Goal: Transaction & Acquisition: Obtain resource

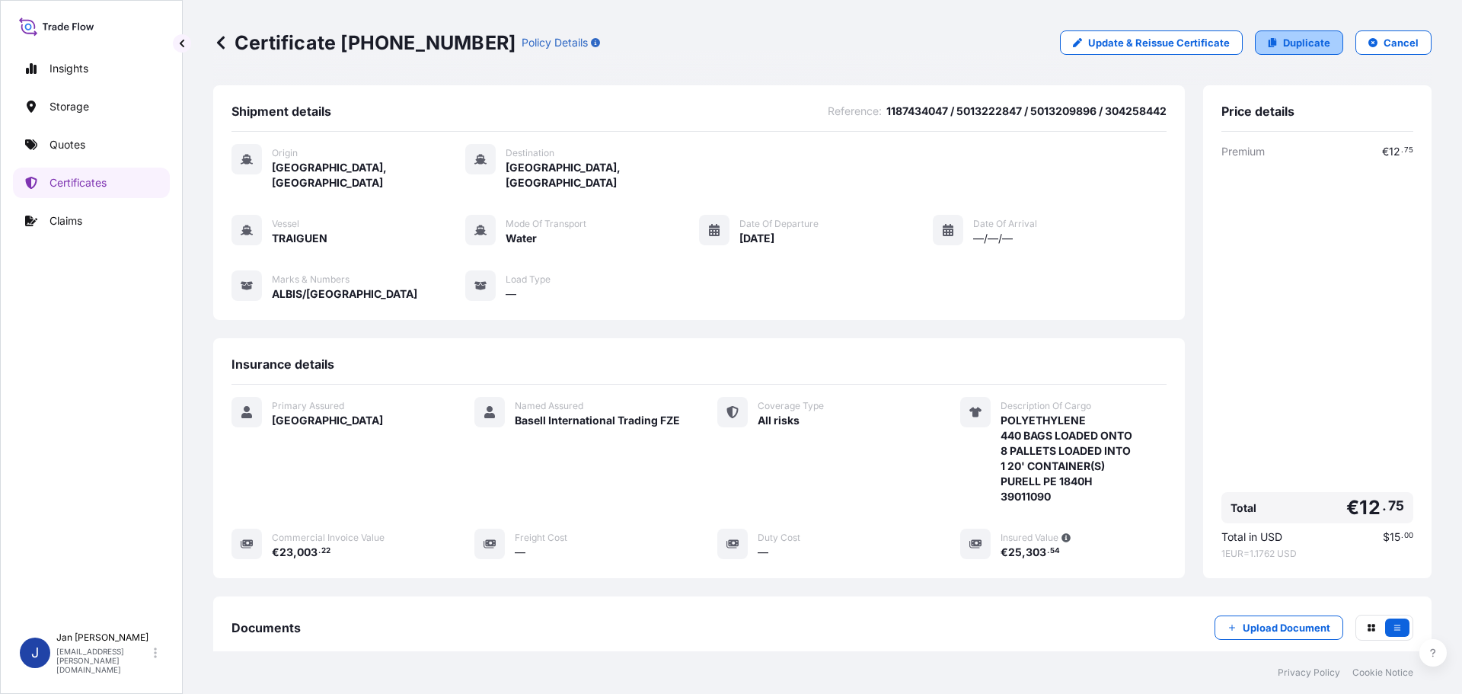
click at [1272, 30] on link "Duplicate" at bounding box center [1299, 42] width 88 height 24
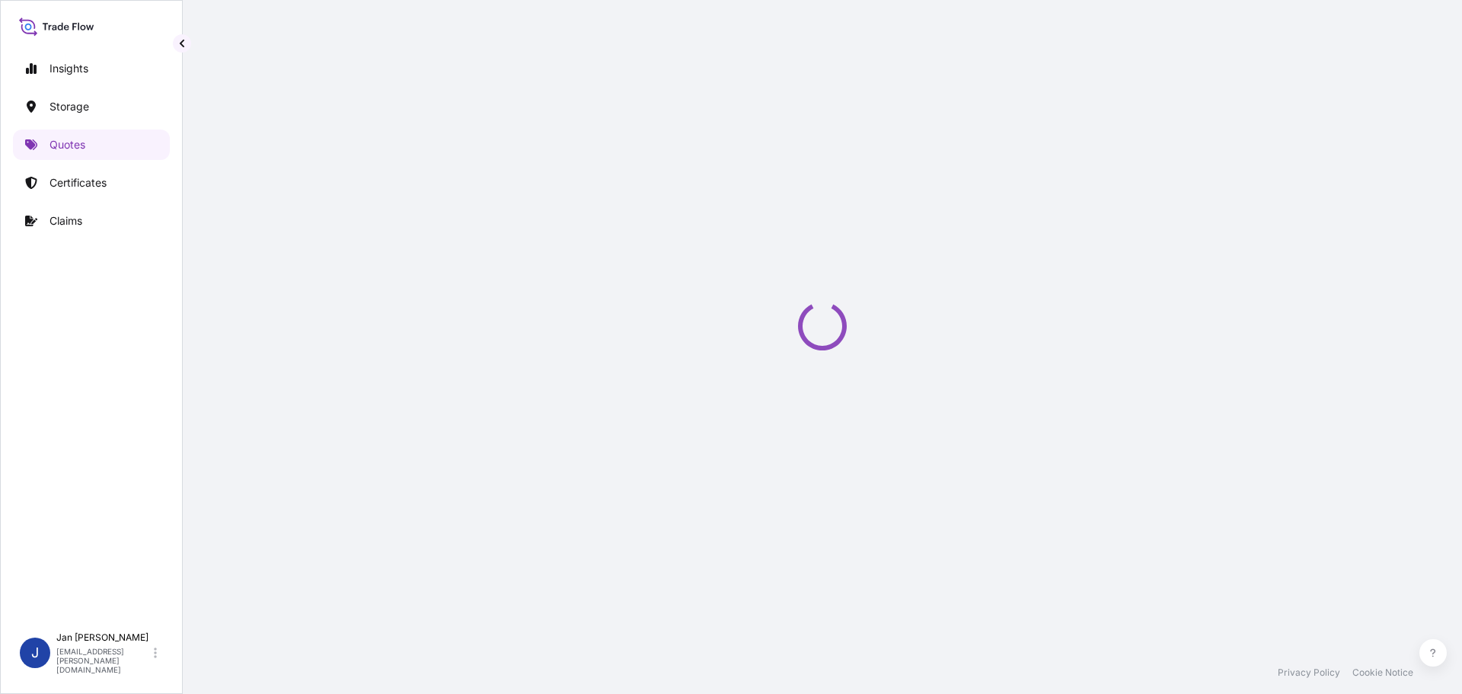
select select "Water"
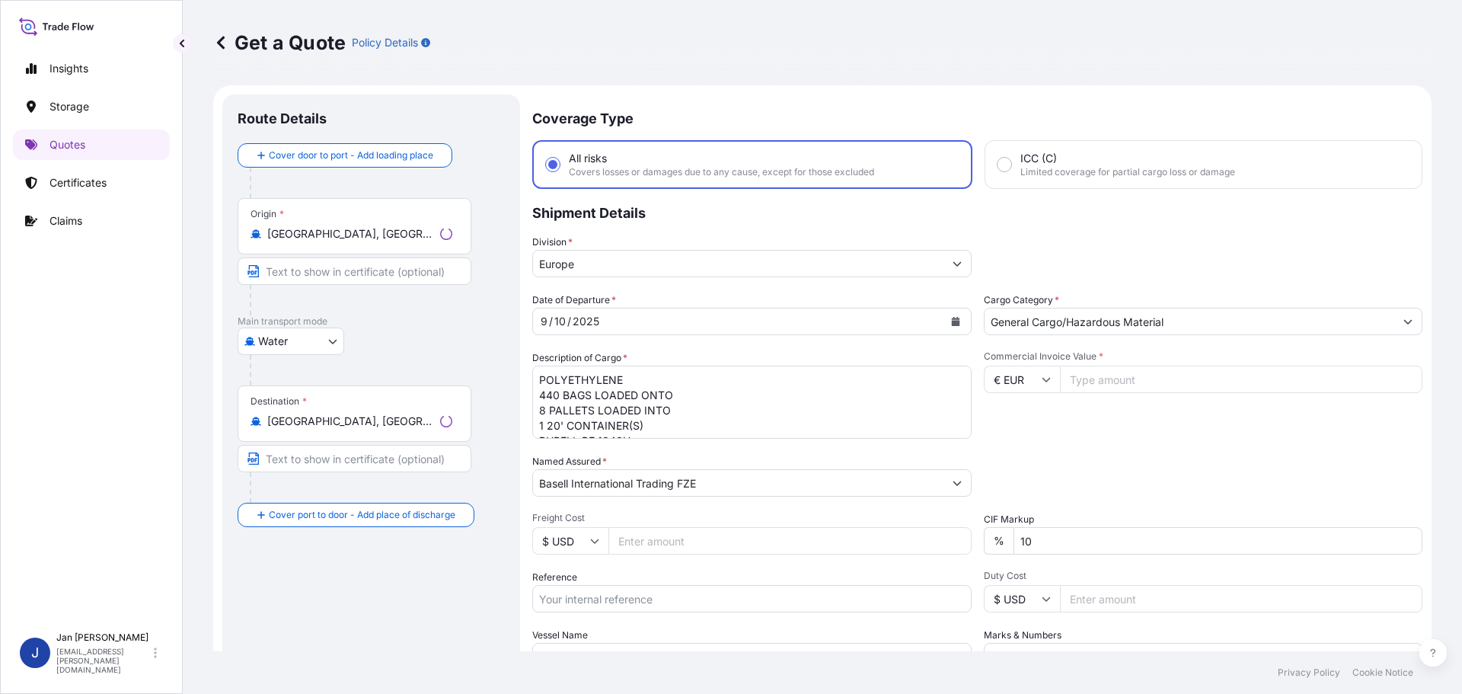
scroll to position [24, 0]
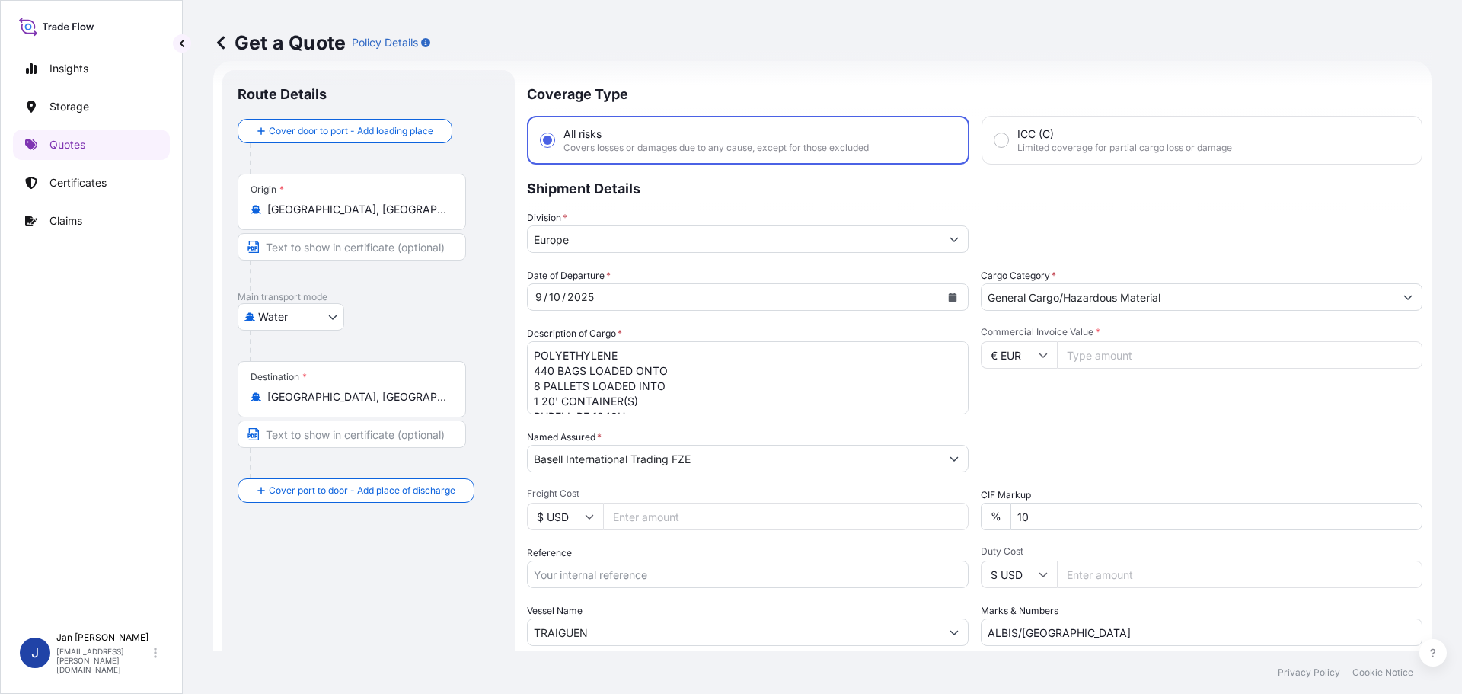
click at [673, 557] on div "Reference" at bounding box center [748, 566] width 442 height 43
click at [671, 573] on input "Reference" at bounding box center [748, 573] width 442 height 27
paste input "1187431886"
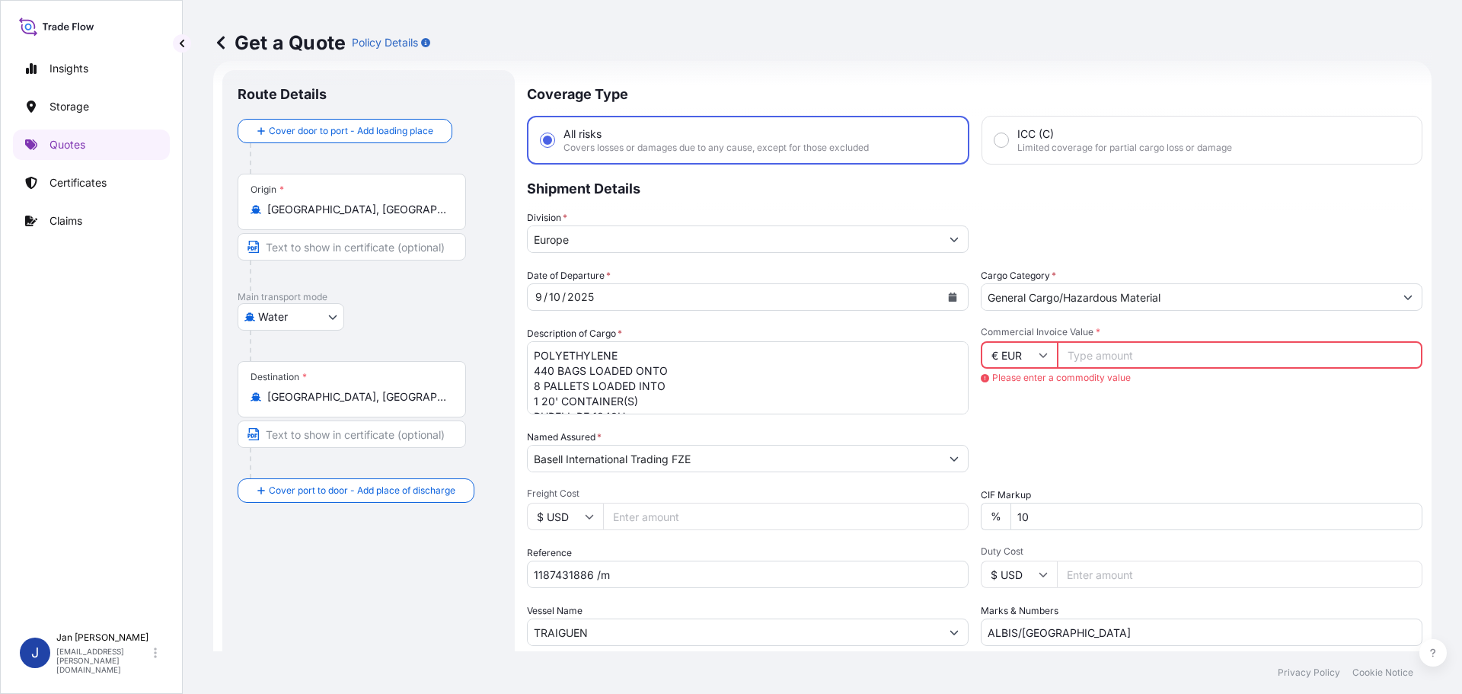
scroll to position [142, 0]
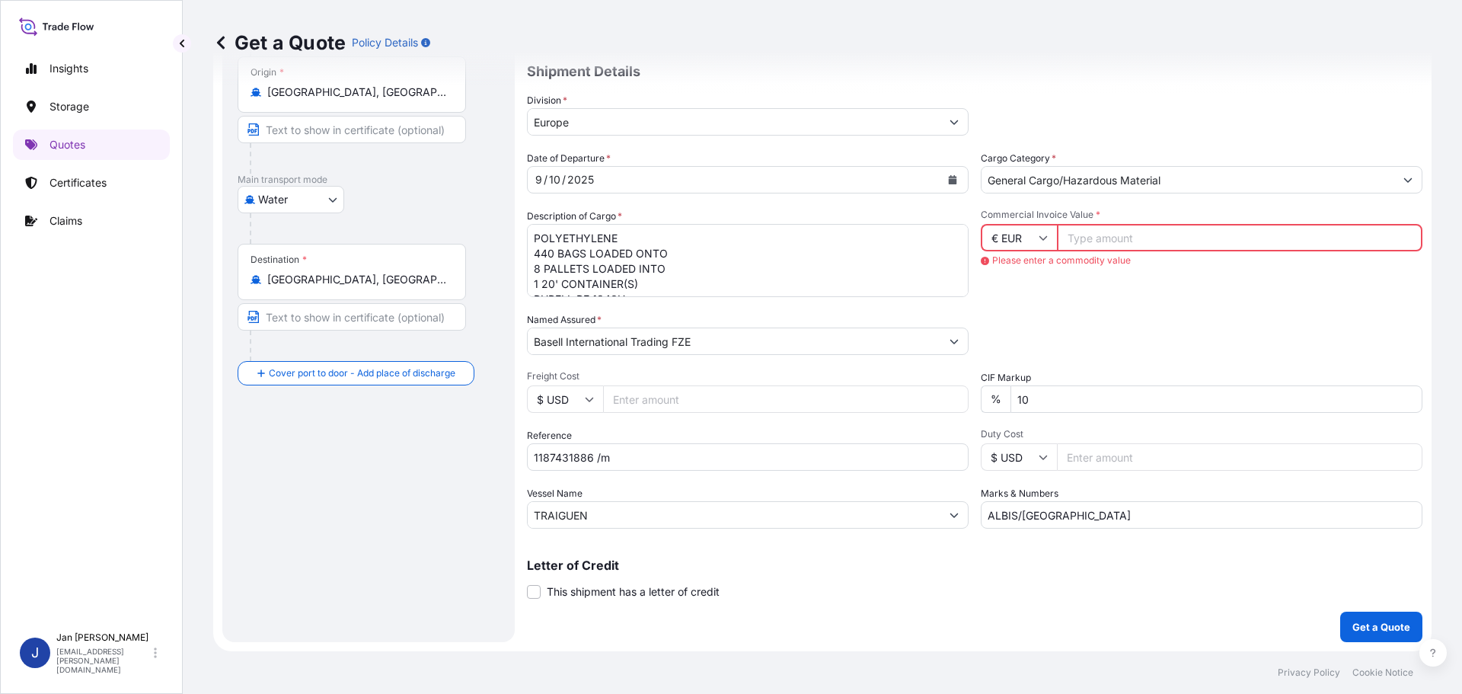
click at [675, 452] on input "1187431886 /m" at bounding box center [748, 456] width 442 height 27
type input "1187431886 /"
click at [605, 500] on div "Vessel Name [PERSON_NAME]" at bounding box center [748, 507] width 442 height 43
click at [604, 511] on input "TRAIGUEN" at bounding box center [734, 514] width 413 height 27
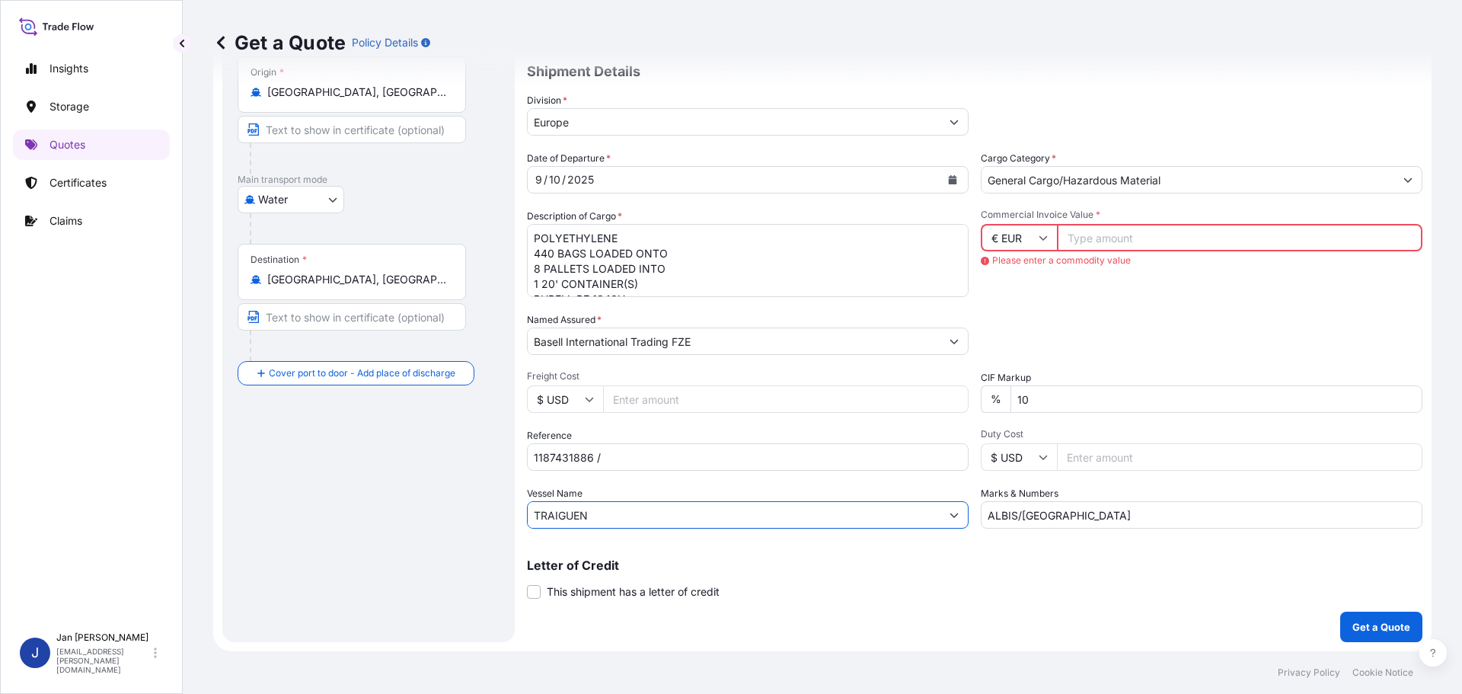
click at [604, 511] on input "TRAIGUEN" at bounding box center [734, 514] width 413 height 27
paste input "COSCO [GEOGRAPHIC_DATA]"
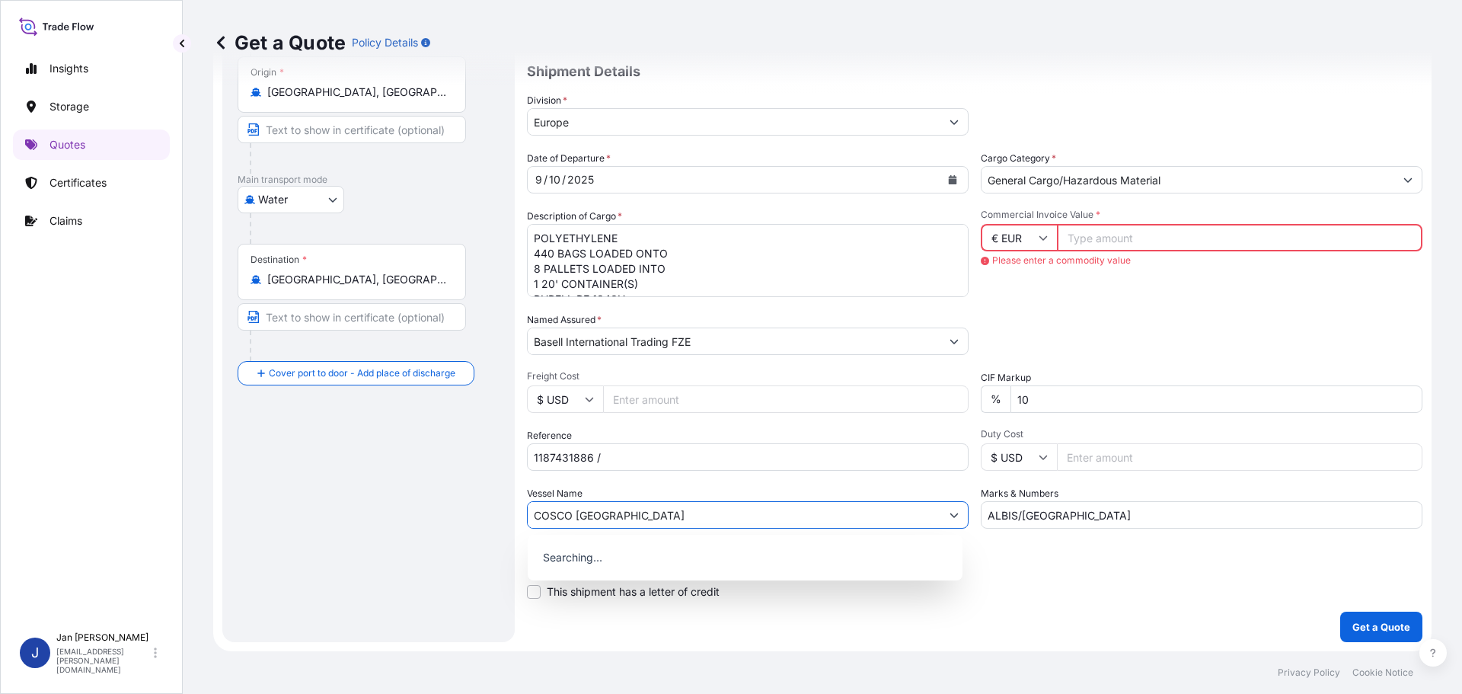
type input "COSCO [GEOGRAPHIC_DATA]"
click at [637, 485] on div "Date of Departure * [DATE] Cargo Category * General Cargo/Hazardous Material De…" at bounding box center [974, 340] width 895 height 378
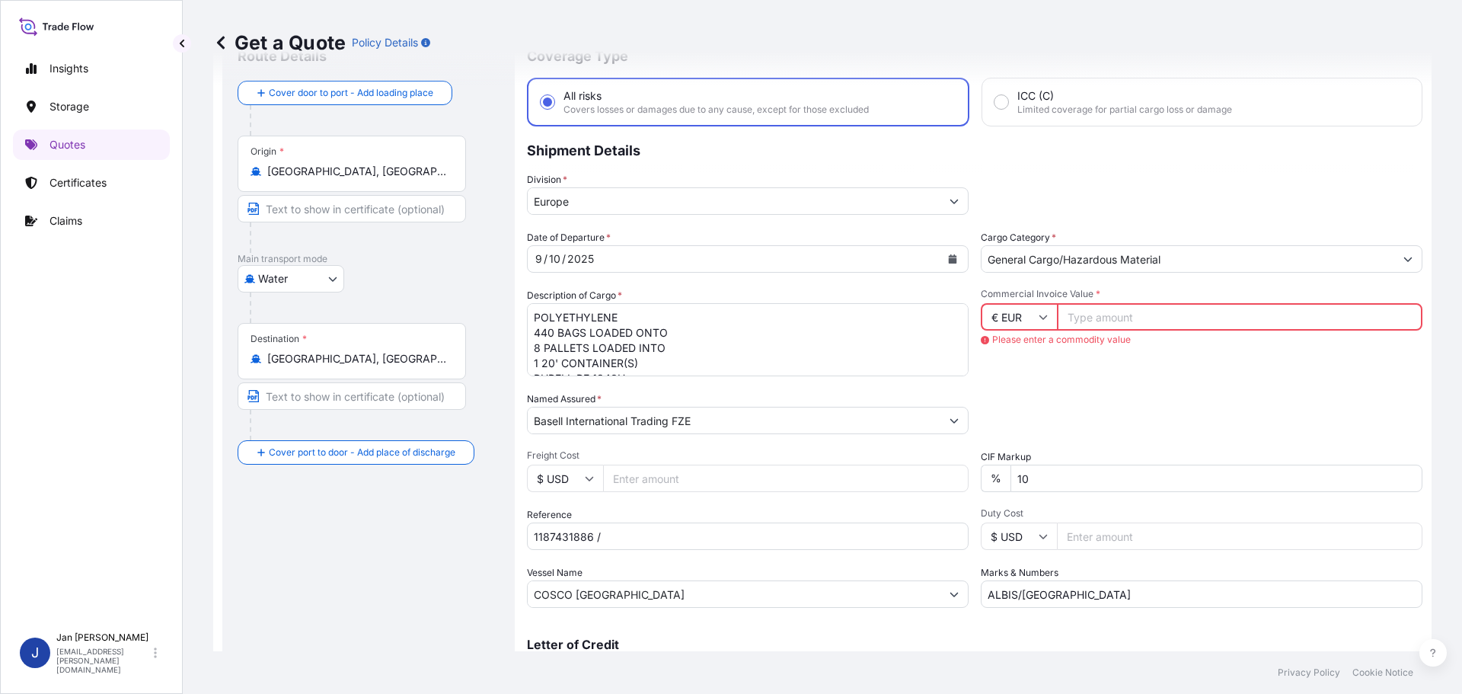
scroll to position [14, 0]
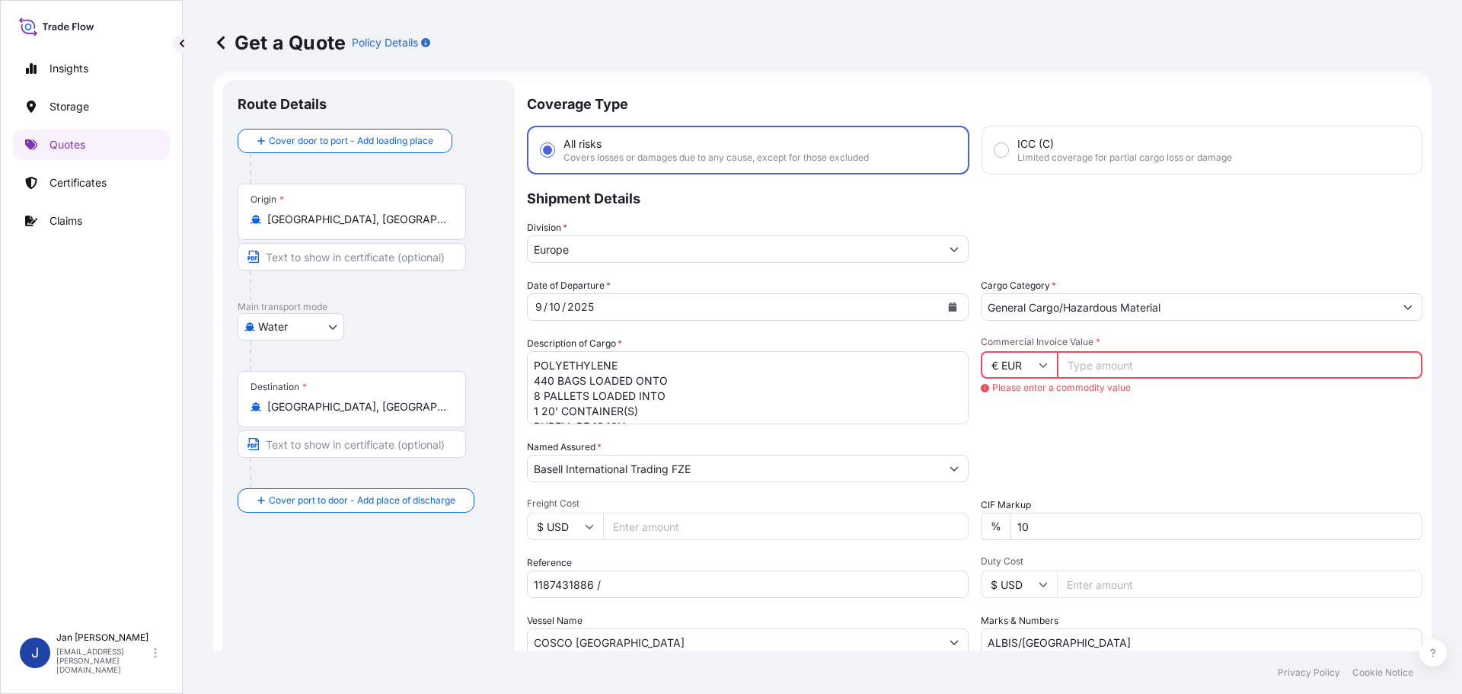
click at [784, 429] on div "Date of Departure * [DATE] Cargo Category * General Cargo/Hazardous Material De…" at bounding box center [974, 467] width 895 height 378
click at [775, 378] on textarea "POLYETHYLENE 440 BAGS LOADED ONTO 8 PALLETS LOADED INTO 1 20' CONTAINER(S) PURE…" at bounding box center [748, 387] width 442 height 73
click at [397, 398] on div "Destination * [GEOGRAPHIC_DATA], [GEOGRAPHIC_DATA], [GEOGRAPHIC_DATA]" at bounding box center [352, 399] width 228 height 56
click at [397, 399] on input "[GEOGRAPHIC_DATA], [GEOGRAPHIC_DATA], [GEOGRAPHIC_DATA]" at bounding box center [357, 406] width 180 height 15
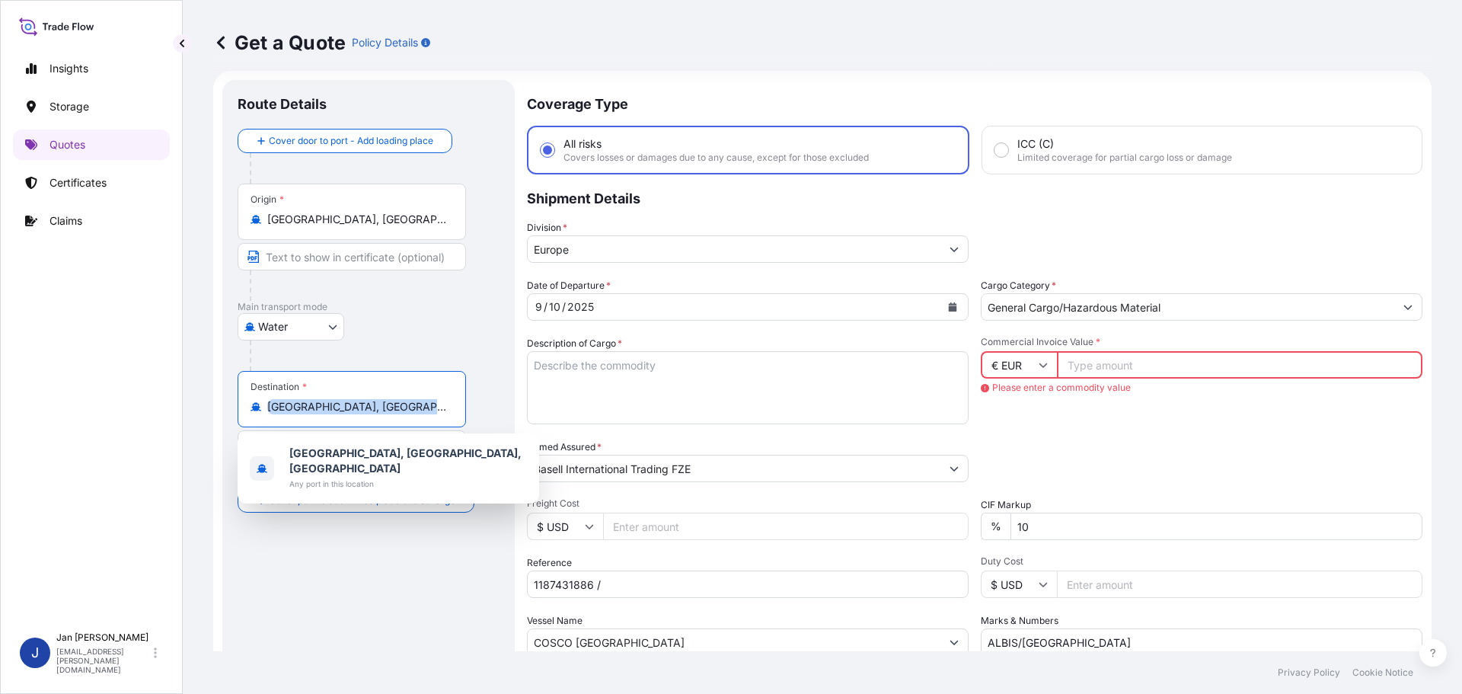
click at [397, 398] on div "Destination * [GEOGRAPHIC_DATA], [GEOGRAPHIC_DATA], [GEOGRAPHIC_DATA]" at bounding box center [352, 399] width 228 height 56
click at [397, 399] on input "[GEOGRAPHIC_DATA], [GEOGRAPHIC_DATA], [GEOGRAPHIC_DATA]" at bounding box center [357, 406] width 180 height 15
click at [397, 398] on div "Destination * [GEOGRAPHIC_DATA], [GEOGRAPHIC_DATA], [GEOGRAPHIC_DATA]" at bounding box center [352, 399] width 228 height 56
click at [397, 399] on input "[GEOGRAPHIC_DATA], [GEOGRAPHIC_DATA], [GEOGRAPHIC_DATA]" at bounding box center [357, 406] width 180 height 15
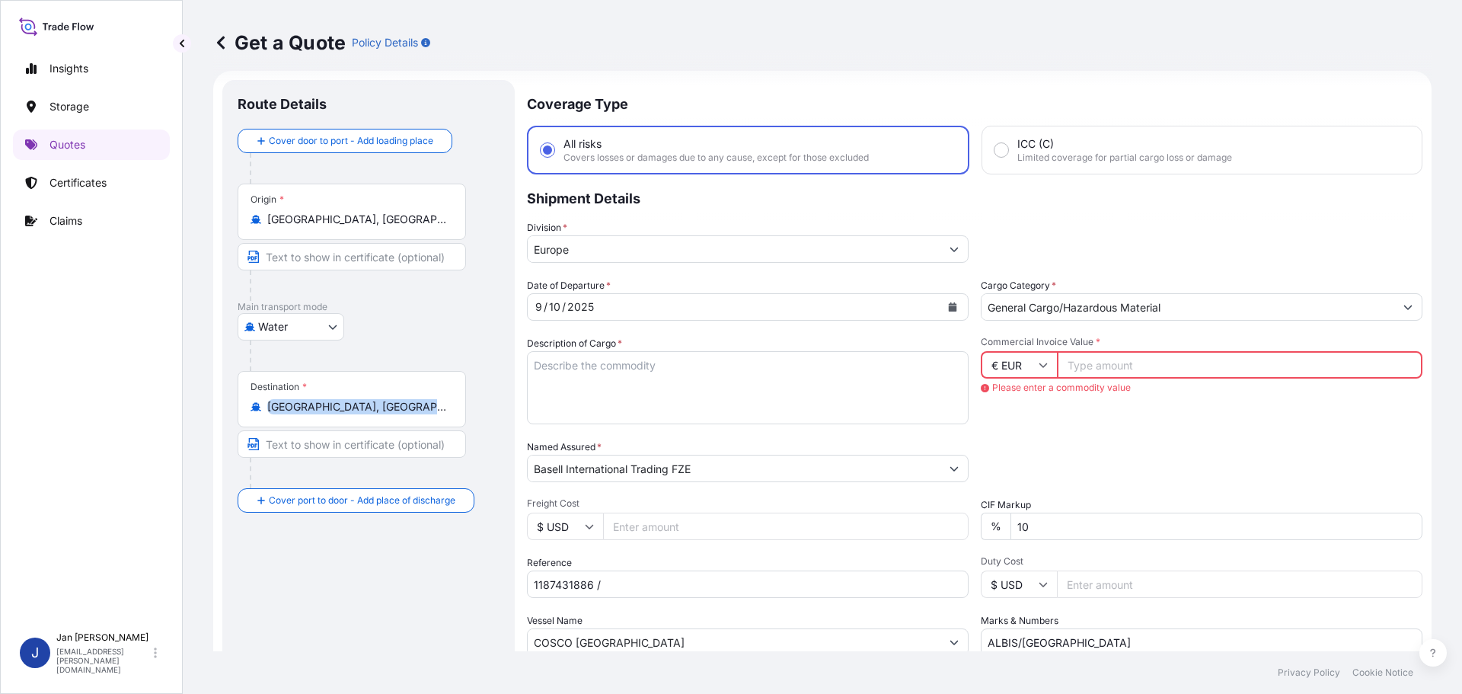
click at [398, 398] on div "Destination * [GEOGRAPHIC_DATA], [GEOGRAPHIC_DATA], [GEOGRAPHIC_DATA]" at bounding box center [352, 399] width 228 height 56
click at [398, 399] on input "[GEOGRAPHIC_DATA], [GEOGRAPHIC_DATA], [GEOGRAPHIC_DATA]" at bounding box center [357, 406] width 180 height 15
click at [398, 398] on div "Destination * [GEOGRAPHIC_DATA], [GEOGRAPHIC_DATA], [GEOGRAPHIC_DATA]" at bounding box center [352, 399] width 228 height 56
click at [398, 399] on input "[GEOGRAPHIC_DATA], [GEOGRAPHIC_DATA], [GEOGRAPHIC_DATA]" at bounding box center [357, 406] width 180 height 15
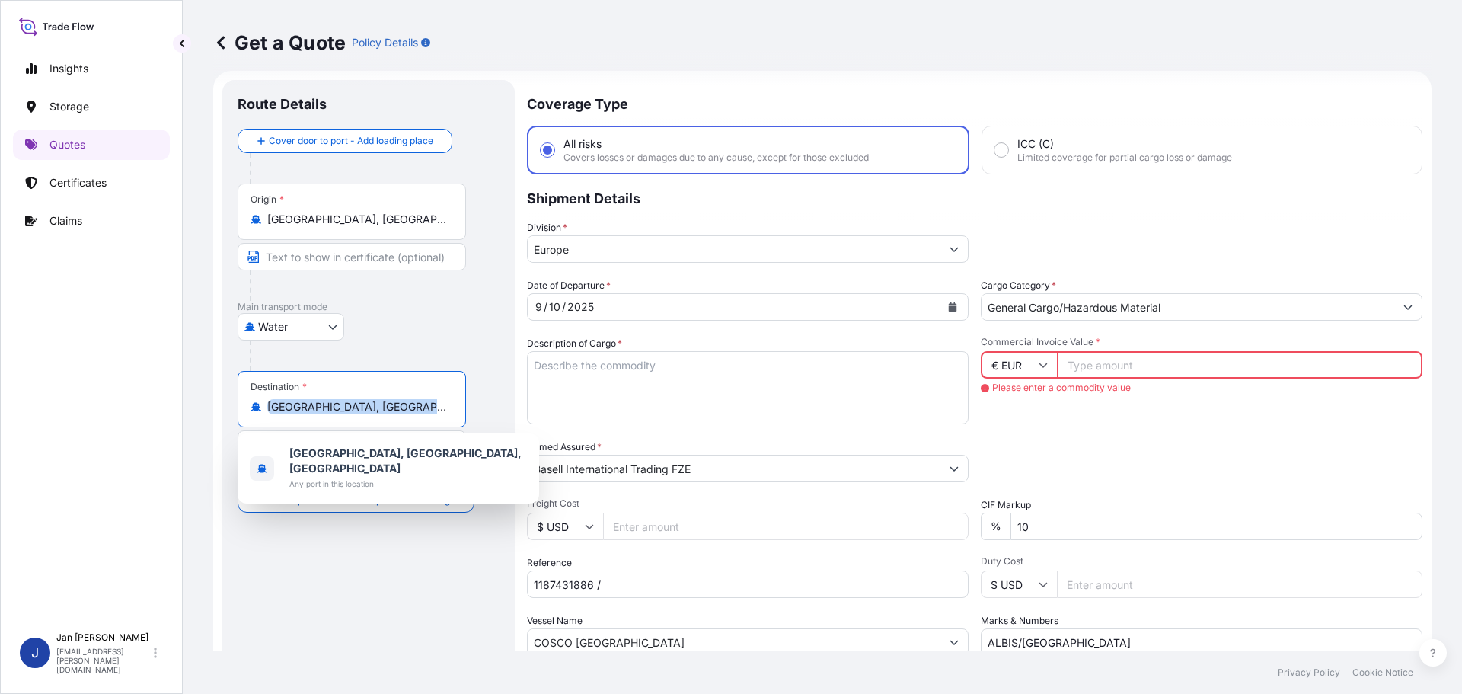
click at [398, 398] on div "Destination * [GEOGRAPHIC_DATA], [GEOGRAPHIC_DATA], [GEOGRAPHIC_DATA]" at bounding box center [352, 399] width 228 height 56
click at [398, 399] on input "[GEOGRAPHIC_DATA], [GEOGRAPHIC_DATA], [GEOGRAPHIC_DATA]" at bounding box center [357, 406] width 180 height 15
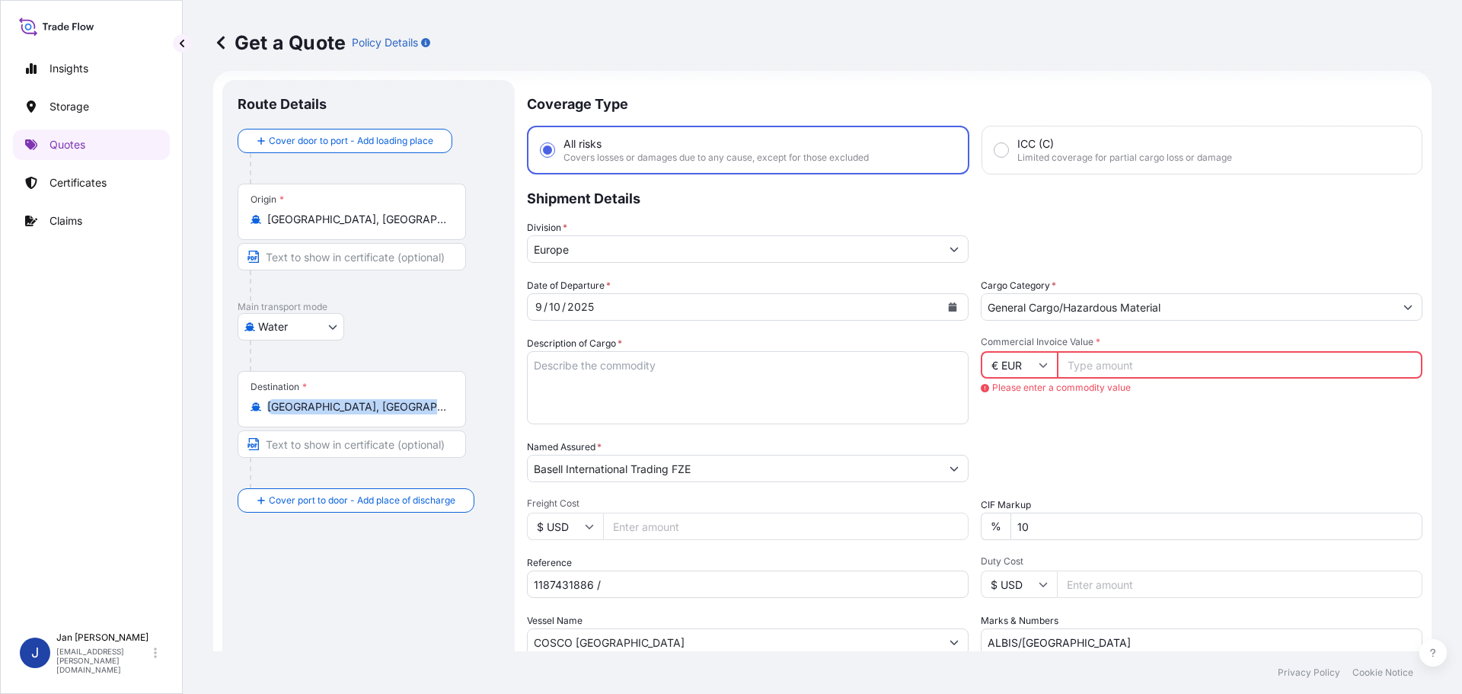
click at [391, 407] on input "[GEOGRAPHIC_DATA], [GEOGRAPHIC_DATA], [GEOGRAPHIC_DATA]" at bounding box center [357, 406] width 180 height 15
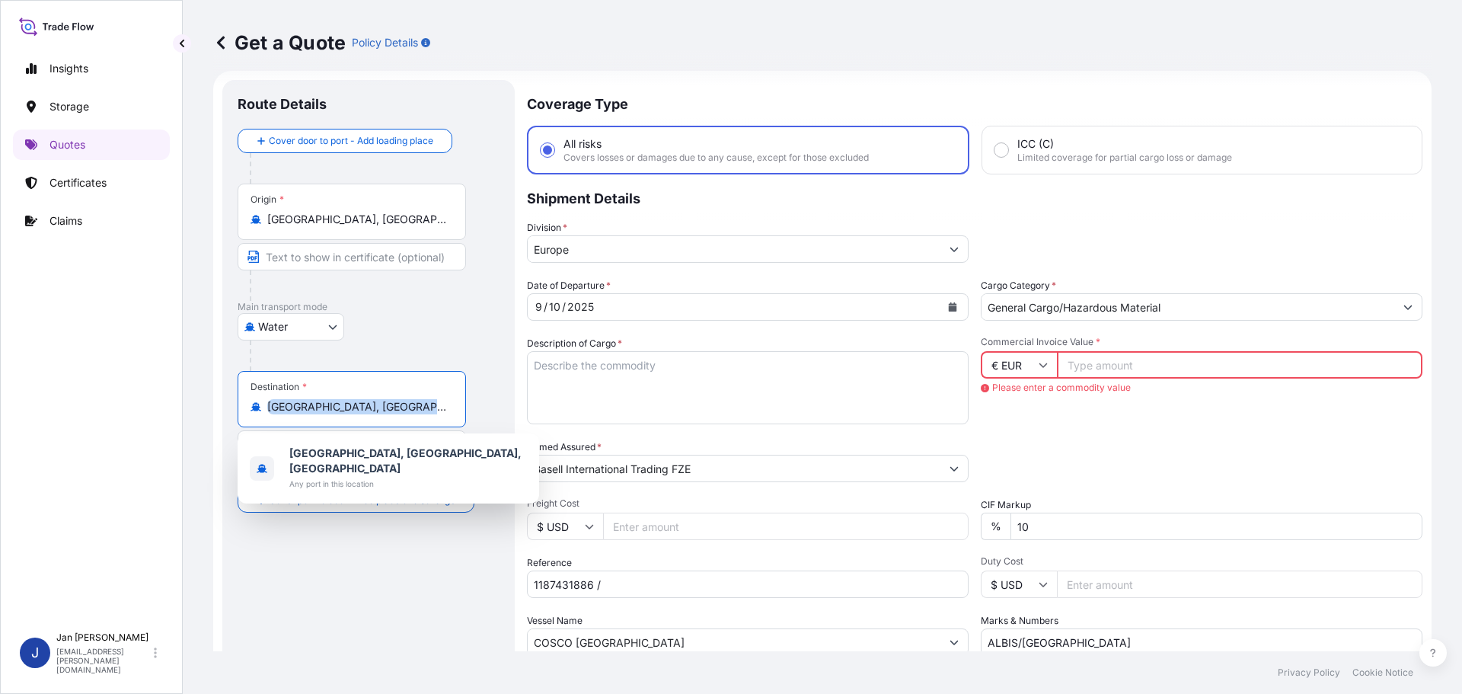
click at [391, 407] on input "[GEOGRAPHIC_DATA], [GEOGRAPHIC_DATA], [GEOGRAPHIC_DATA]" at bounding box center [357, 406] width 180 height 15
click at [380, 407] on input "[GEOGRAPHIC_DATA], [GEOGRAPHIC_DATA], [GEOGRAPHIC_DATA]" at bounding box center [357, 406] width 180 height 15
paste input "IZMIT, [GEOGRAPHIC_DATA]"
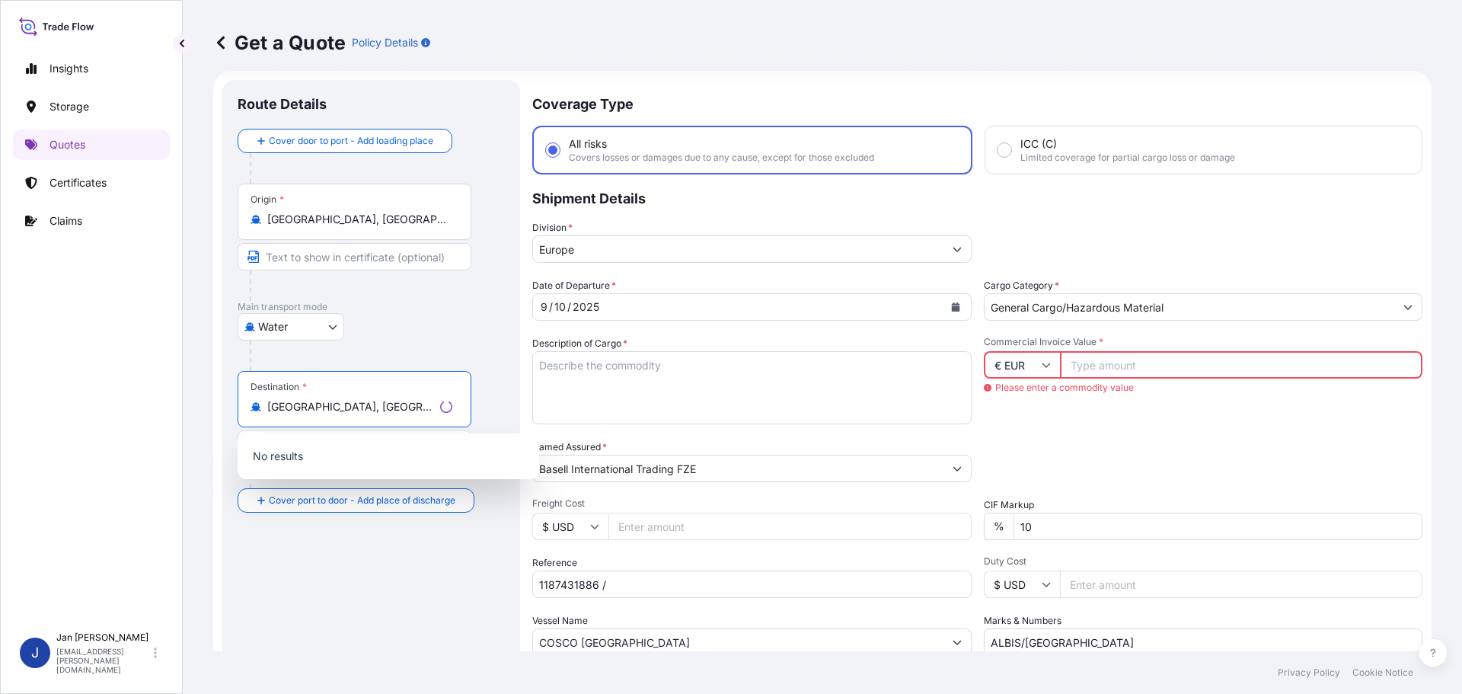
click at [279, 407] on input "[GEOGRAPHIC_DATA], [GEOGRAPHIC_DATA], [GEOGRAPHIC_DATA], [GEOGRAPHIC_DATA]" at bounding box center [350, 406] width 167 height 15
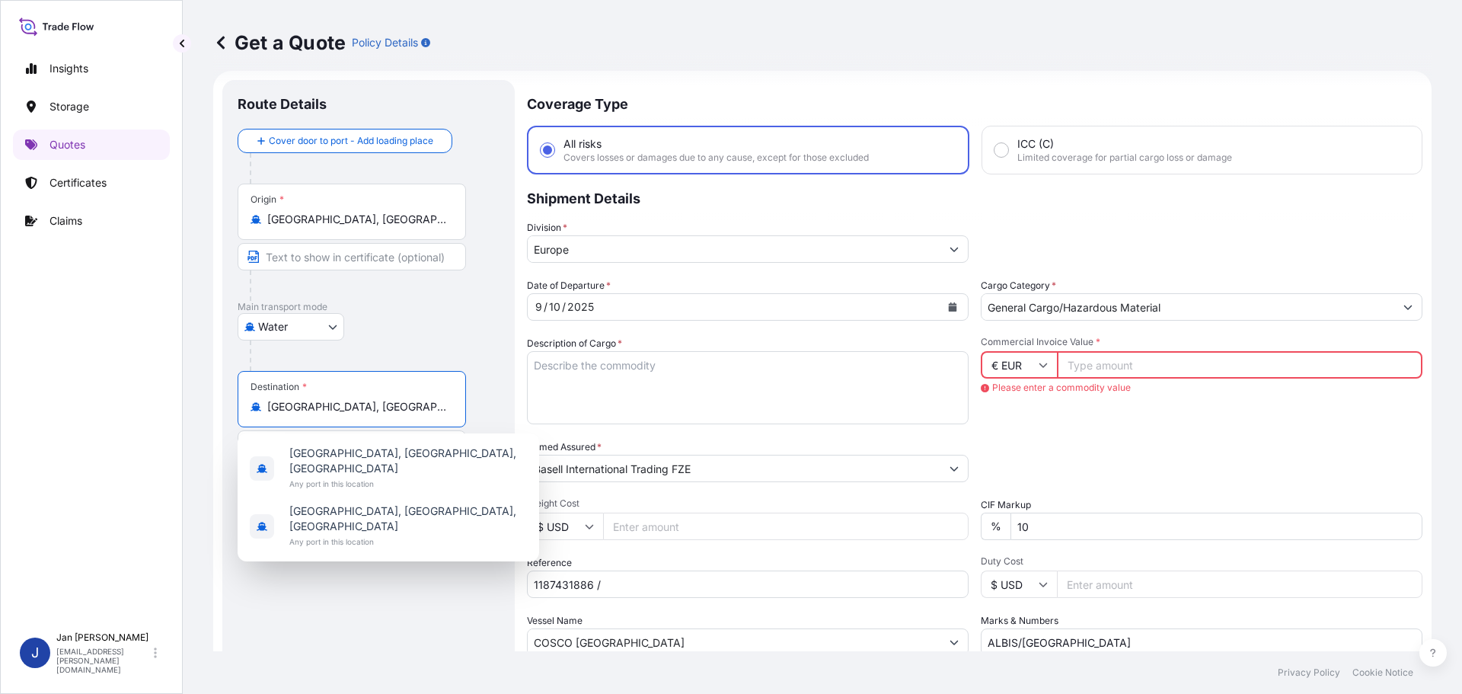
paste input "Destination"
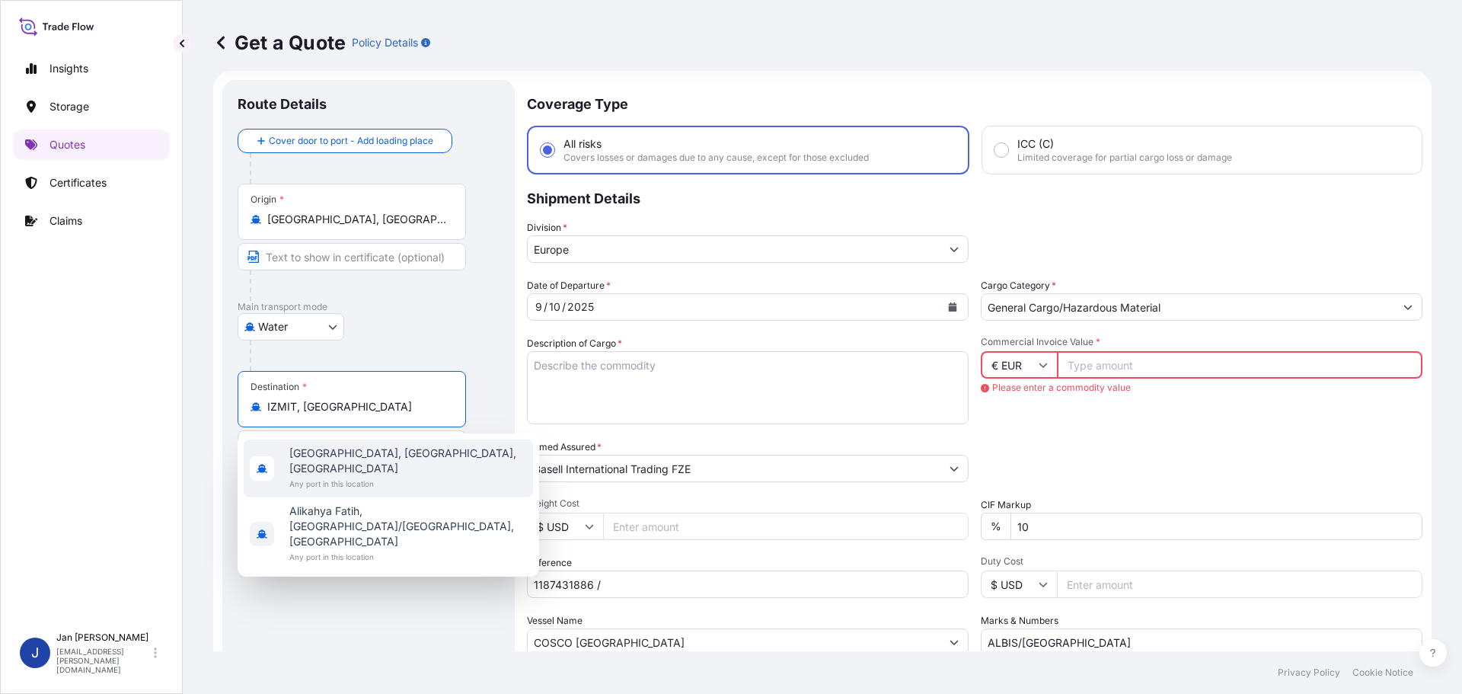
click at [391, 476] on span "Any port in this location" at bounding box center [408, 483] width 238 height 15
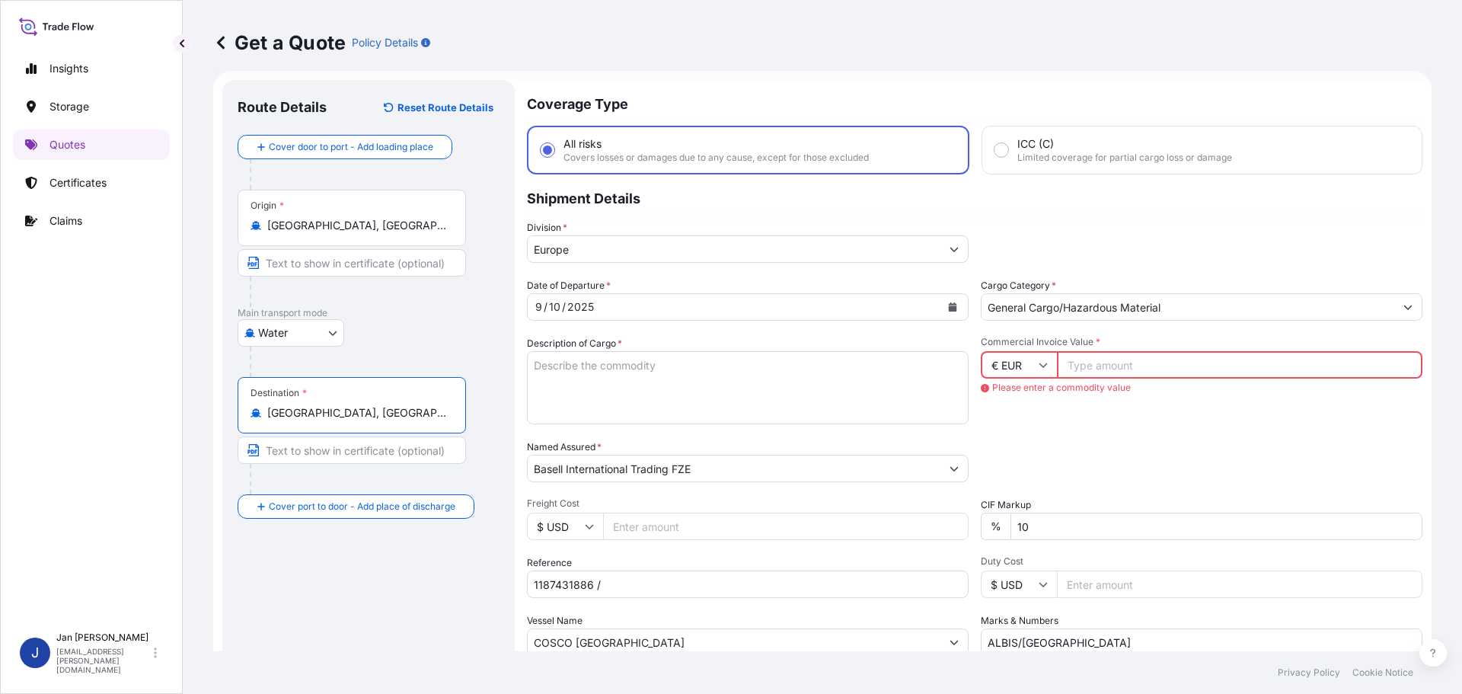
type input "[GEOGRAPHIC_DATA], [GEOGRAPHIC_DATA], [GEOGRAPHIC_DATA]"
click at [390, 362] on div at bounding box center [377, 361] width 255 height 30
click at [949, 305] on icon "Calendar" at bounding box center [952, 306] width 9 height 9
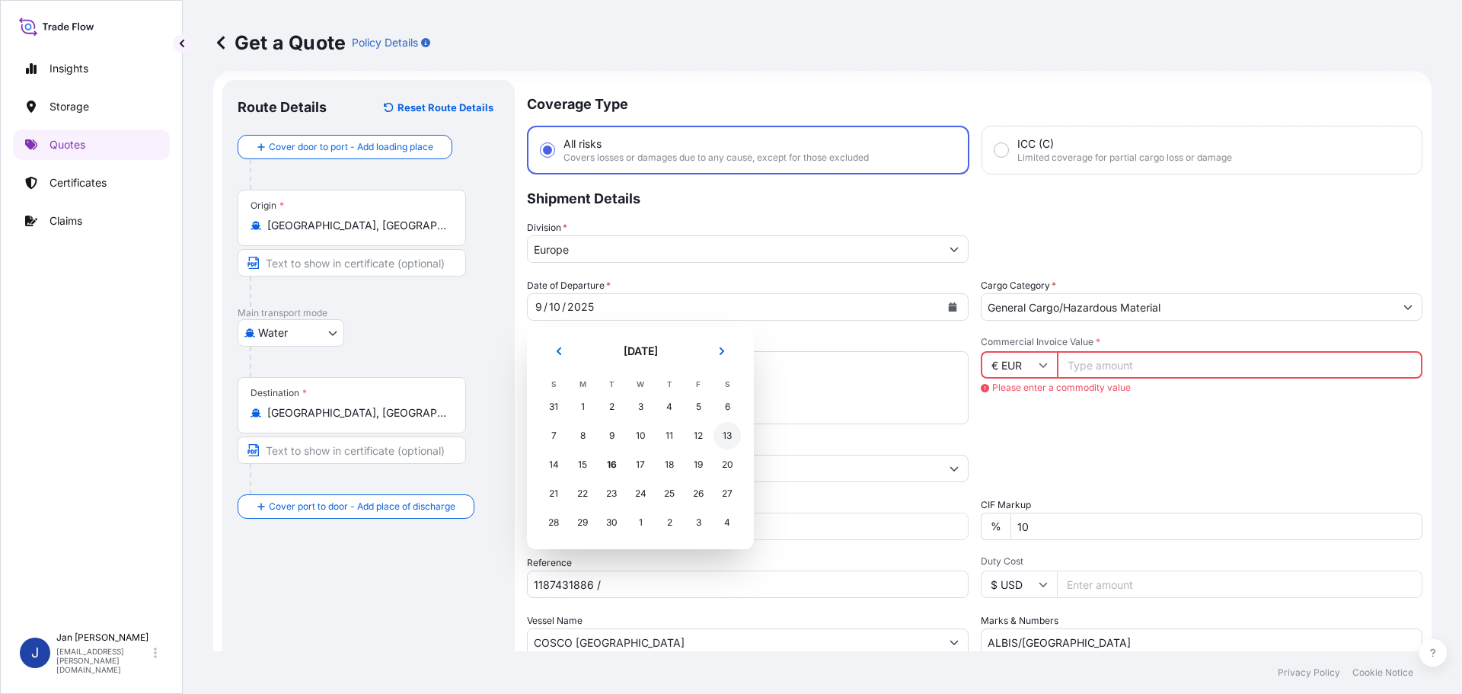
click at [725, 436] on div "13" at bounding box center [726, 435] width 27 height 27
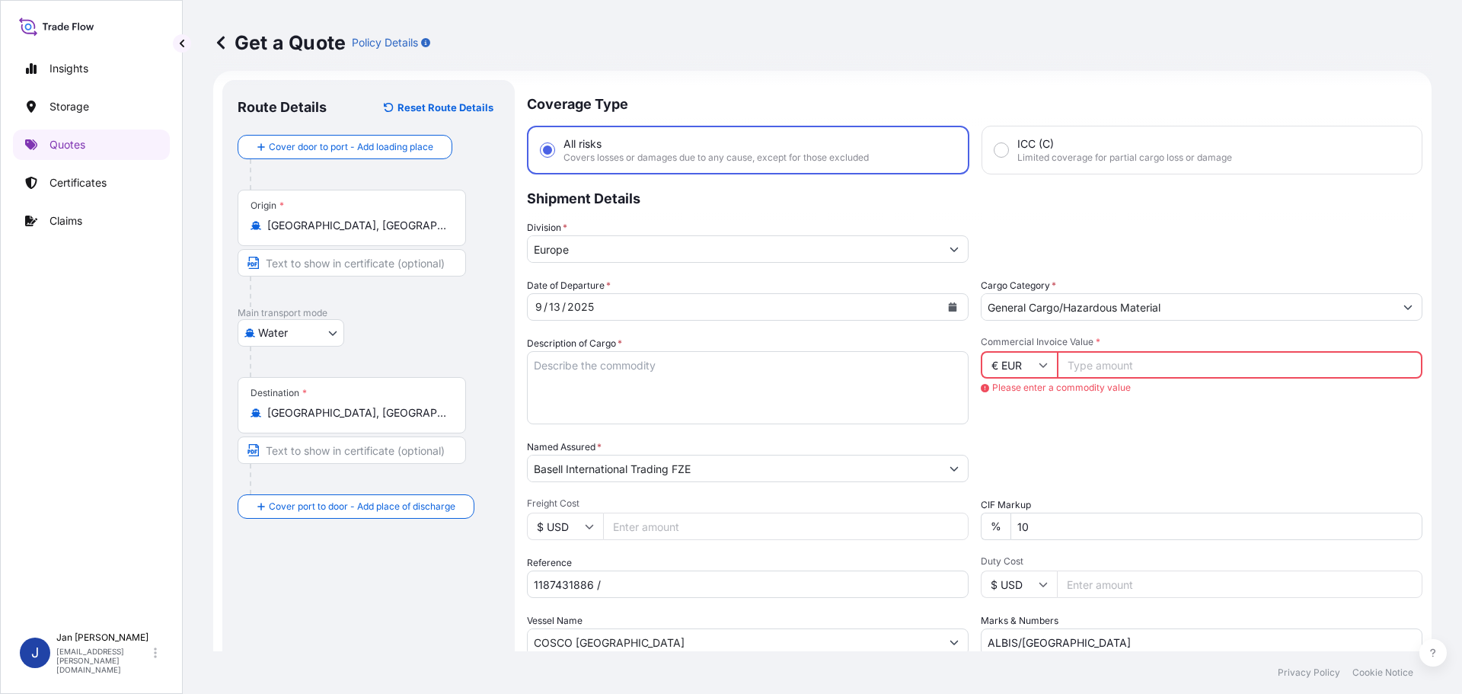
click at [720, 454] on div "Named Assured * Basell International Trading FZE" at bounding box center [748, 460] width 442 height 43
click at [1080, 439] on div "Date of Departure * [DATE] Cargo Category * General Cargo/Hazardous Material De…" at bounding box center [974, 467] width 895 height 378
click at [1093, 364] on input "Commercial Invoice Value *" at bounding box center [1239, 364] width 365 height 27
type input "34458.70"
click at [1112, 414] on div "Commercial Invoice Value * € EUR 34458.70" at bounding box center [1202, 380] width 442 height 88
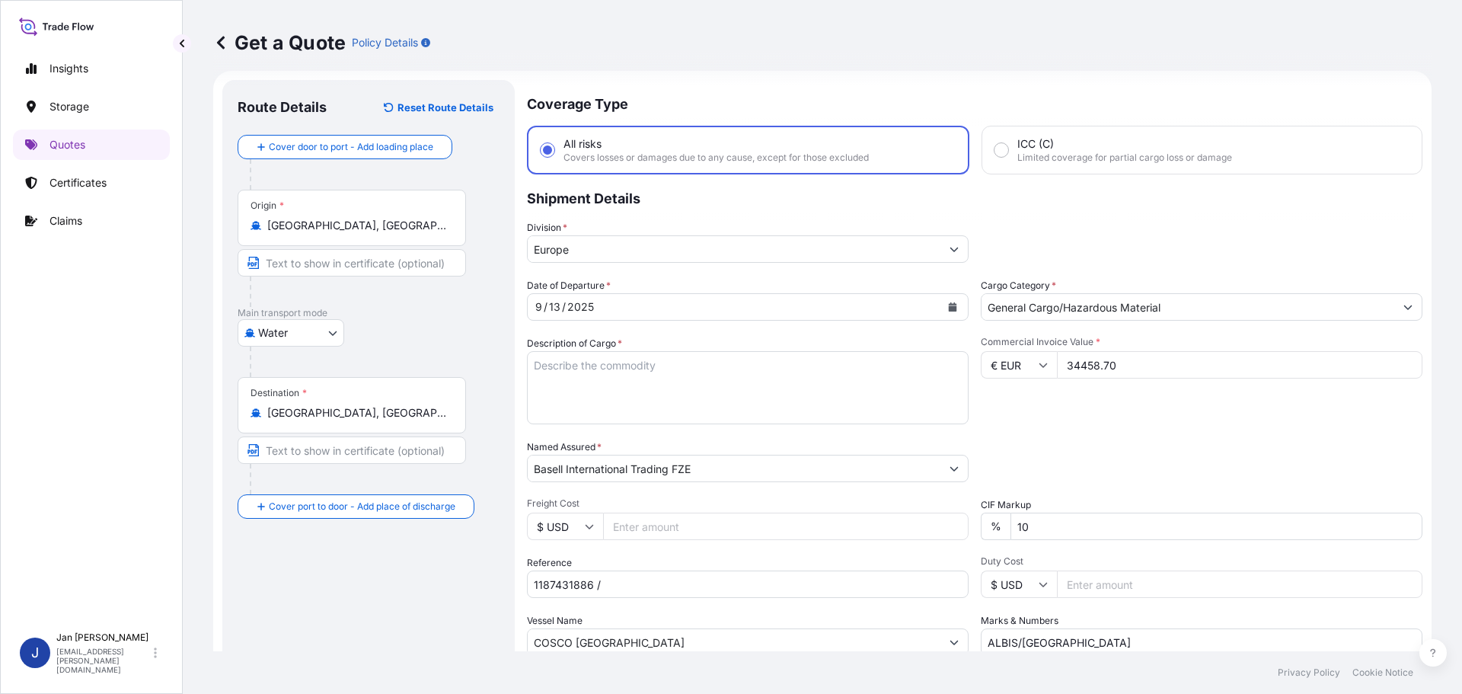
click at [631, 375] on textarea "POLYETHYLENE 440 BAGS LOADED ONTO 8 PALLETS LOADED INTO 1 20' CONTAINER(S) PURE…" at bounding box center [748, 387] width 442 height 73
paste textarea "POLYPROPYLENE 990 BAGS LOADED ONTO 18 PALLETS LOADED INTO 1 40' HIGH CUBE CONTA…"
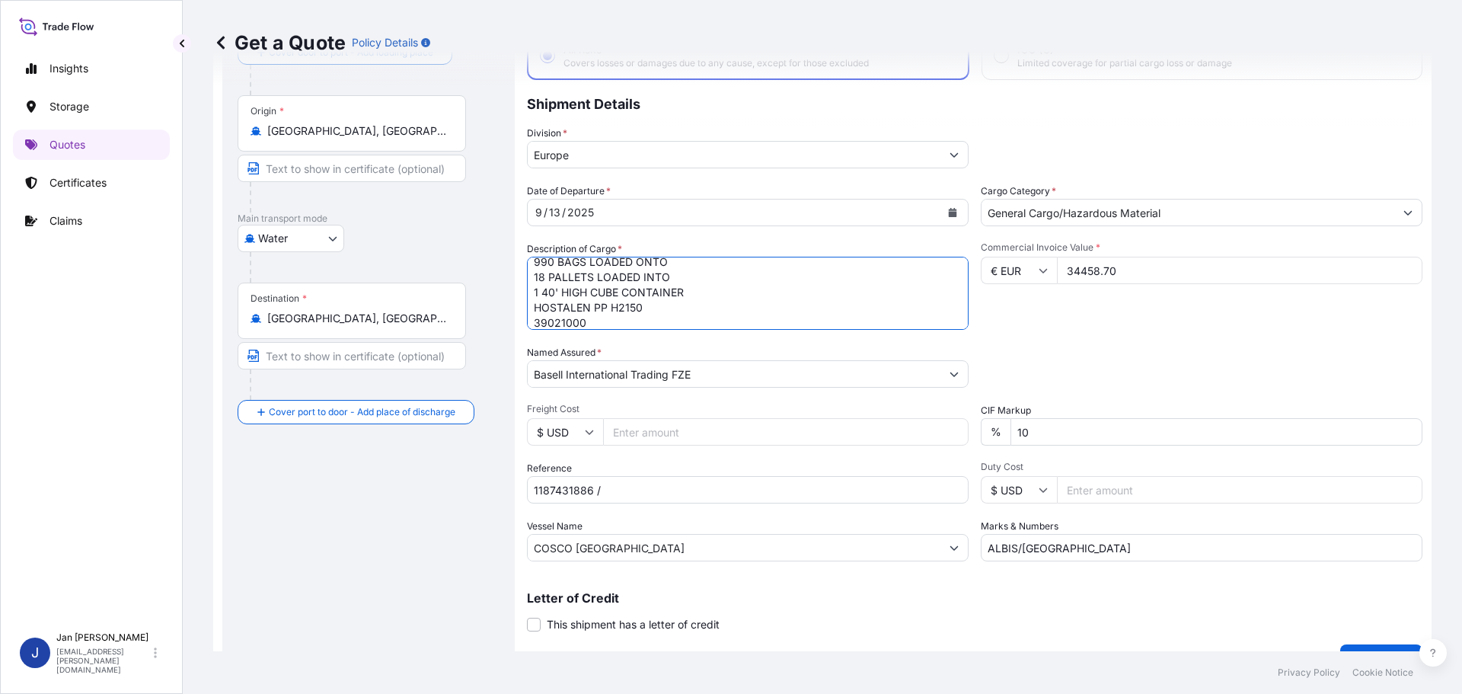
scroll to position [142, 0]
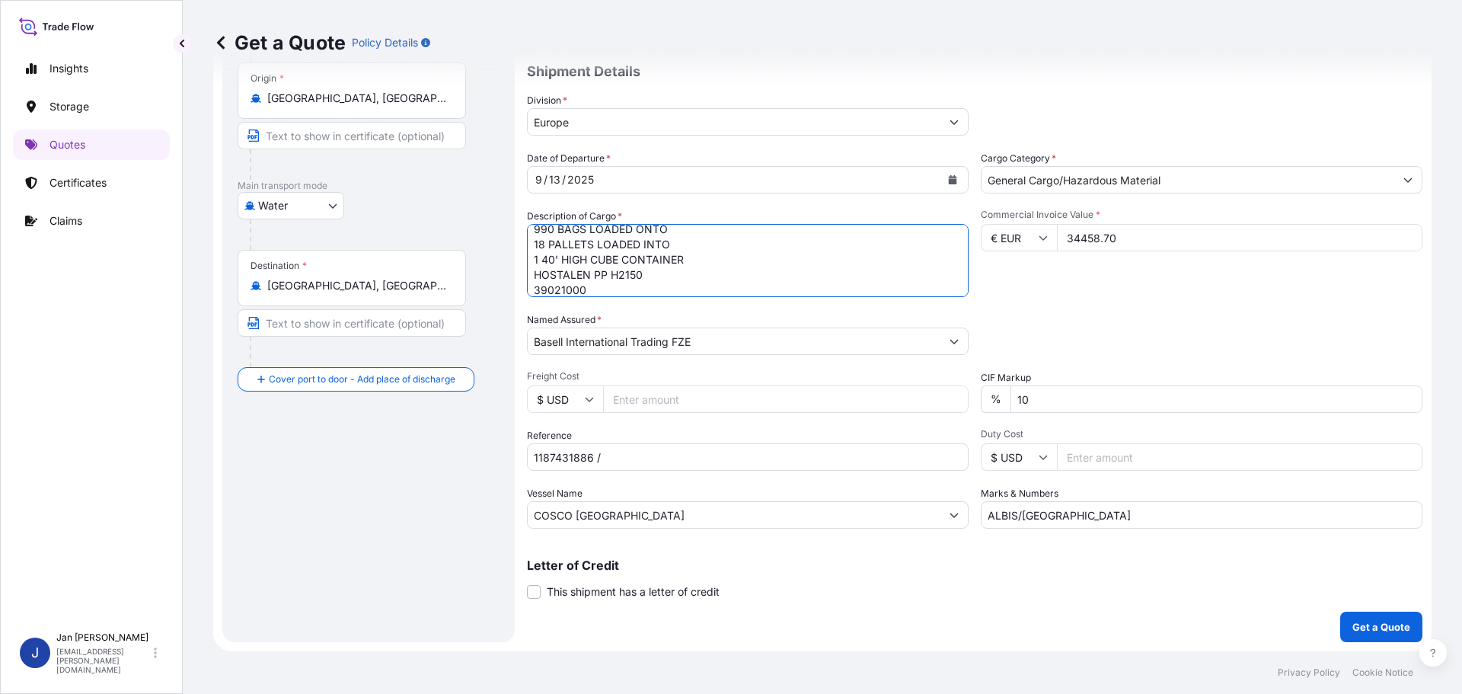
type textarea "POLYPROPYLENE 990 BAGS LOADED ONTO 18 PALLETS LOADED INTO 1 40' HIGH CUBE CONTA…"
click at [761, 448] on input "1187431886 /" at bounding box center [748, 456] width 442 height 27
paste input "5013215446 / 5013216922 / 304255463"
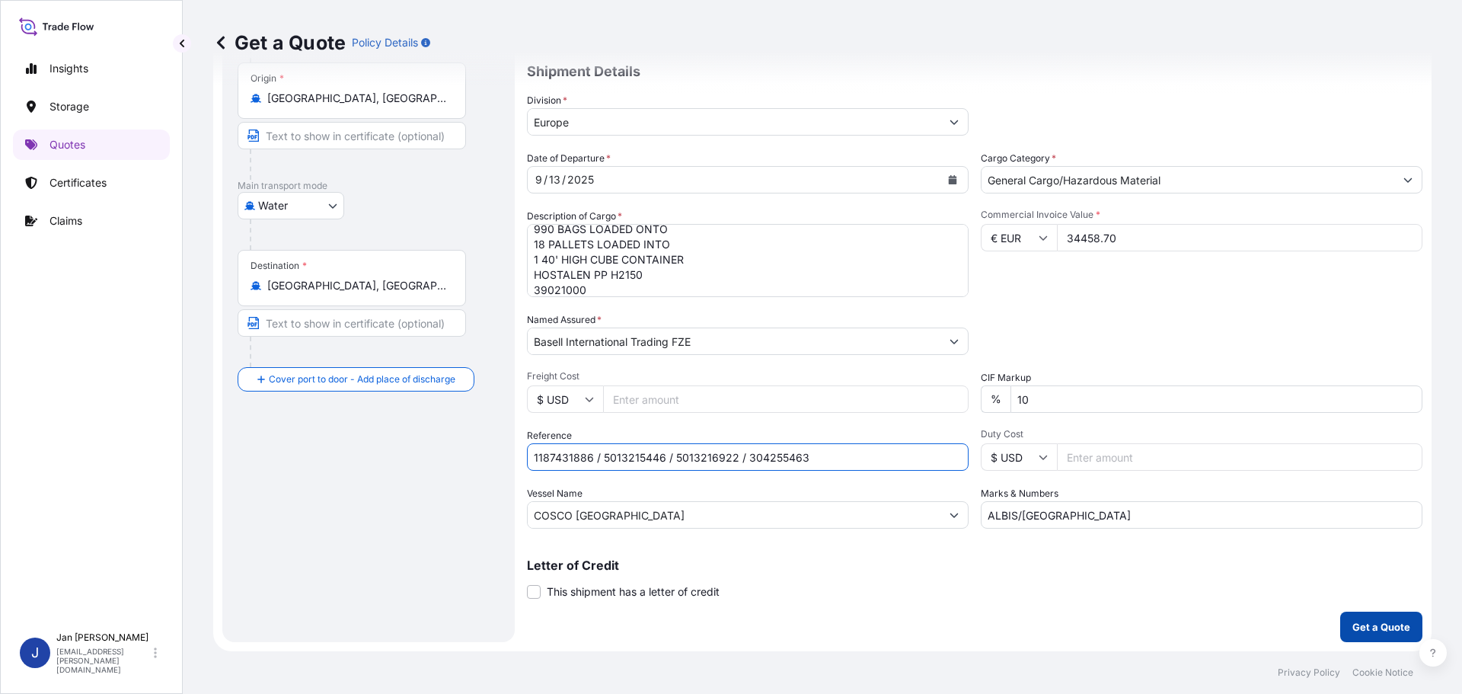
type input "1187431886 / 5013215446 / 5013216922 / 304255463"
click at [1351, 635] on button "Get a Quote" at bounding box center [1381, 626] width 82 height 30
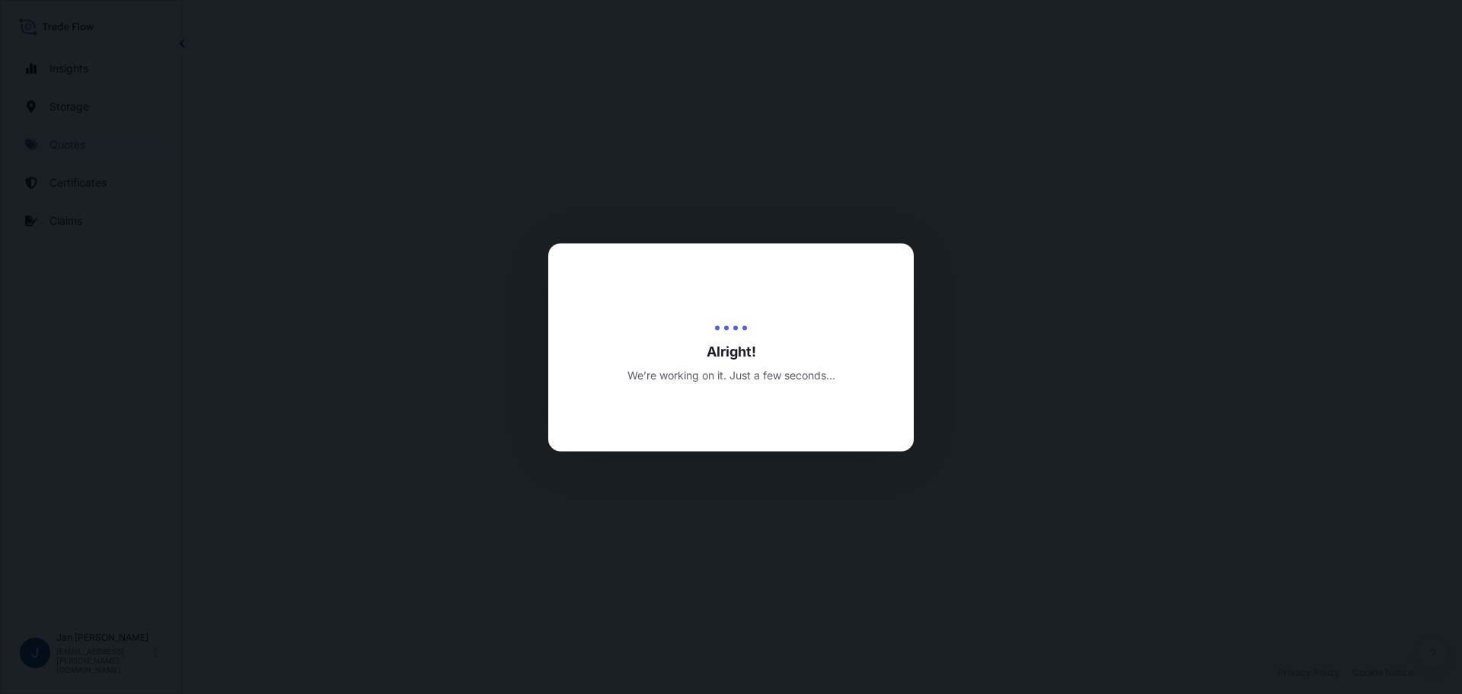
select select "Water"
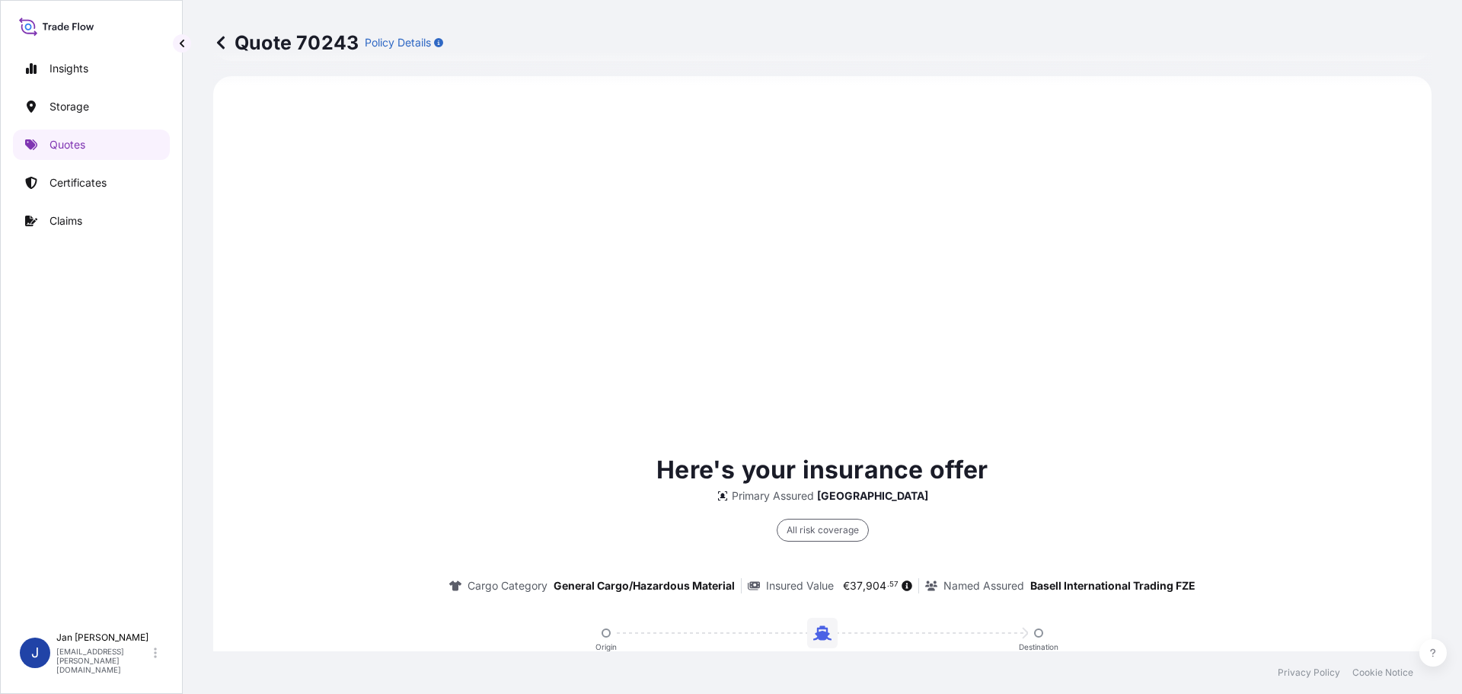
scroll to position [1274, 0]
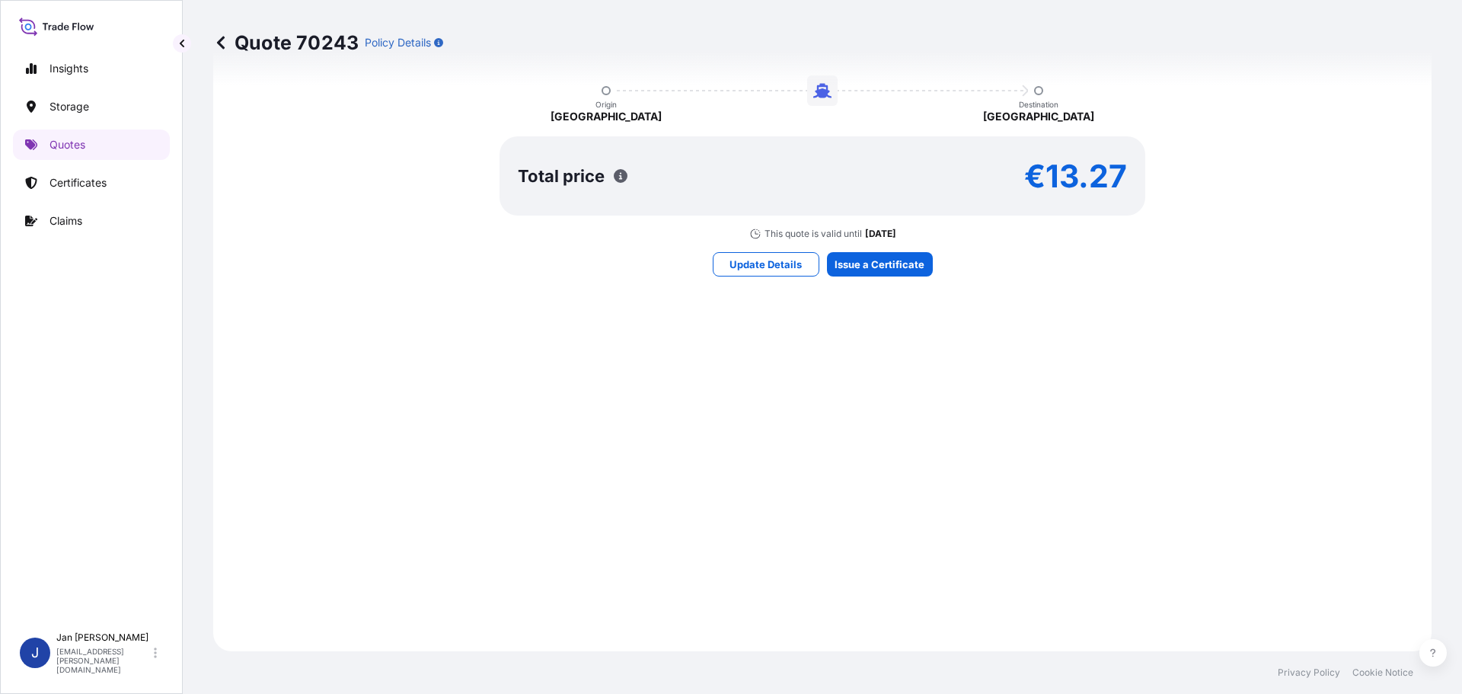
drag, startPoint x: 876, startPoint y: 278, endPoint x: 881, endPoint y: 267, distance: 11.6
click at [876, 277] on div "Here's your insurance offer Primary Assured [GEOGRAPHIC_DATA] All risk coverage…" at bounding box center [823, 92] width 1176 height 1074
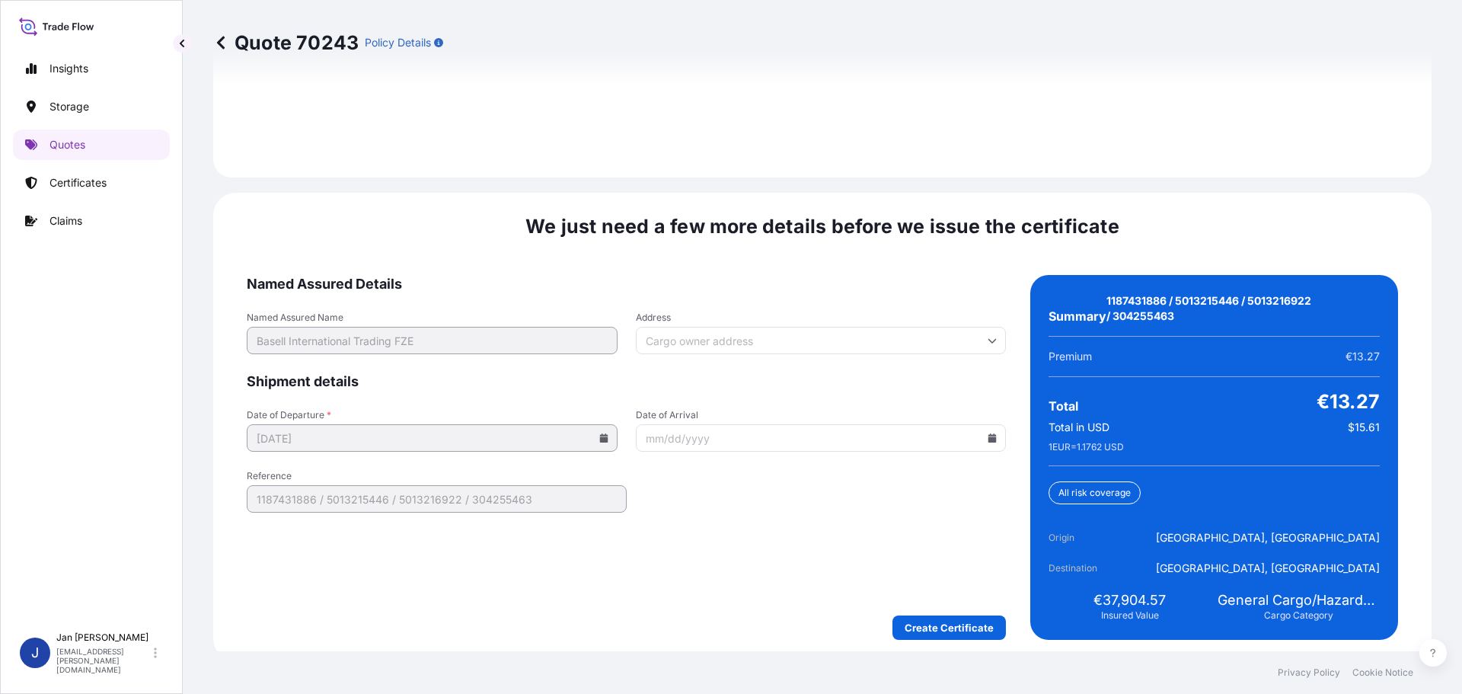
scroll to position [2241, 0]
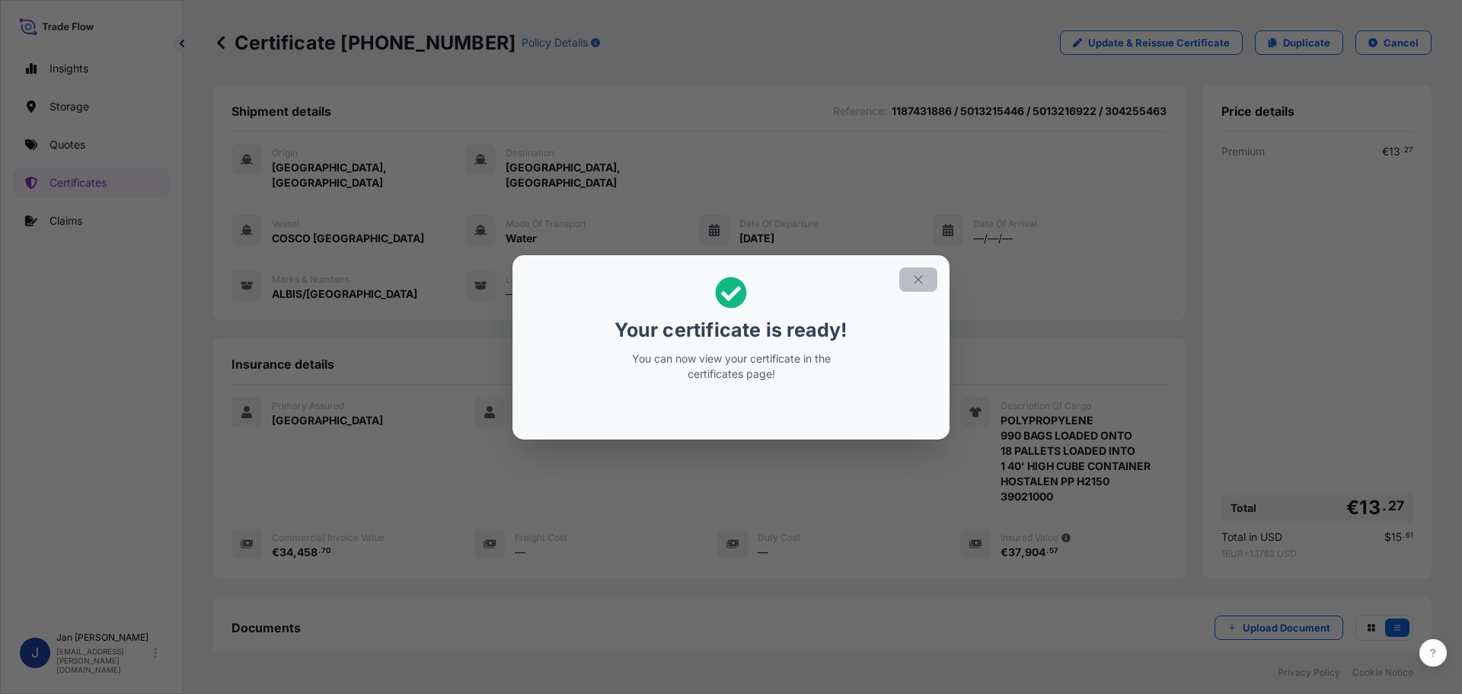
click at [930, 282] on button "button" at bounding box center [918, 279] width 38 height 24
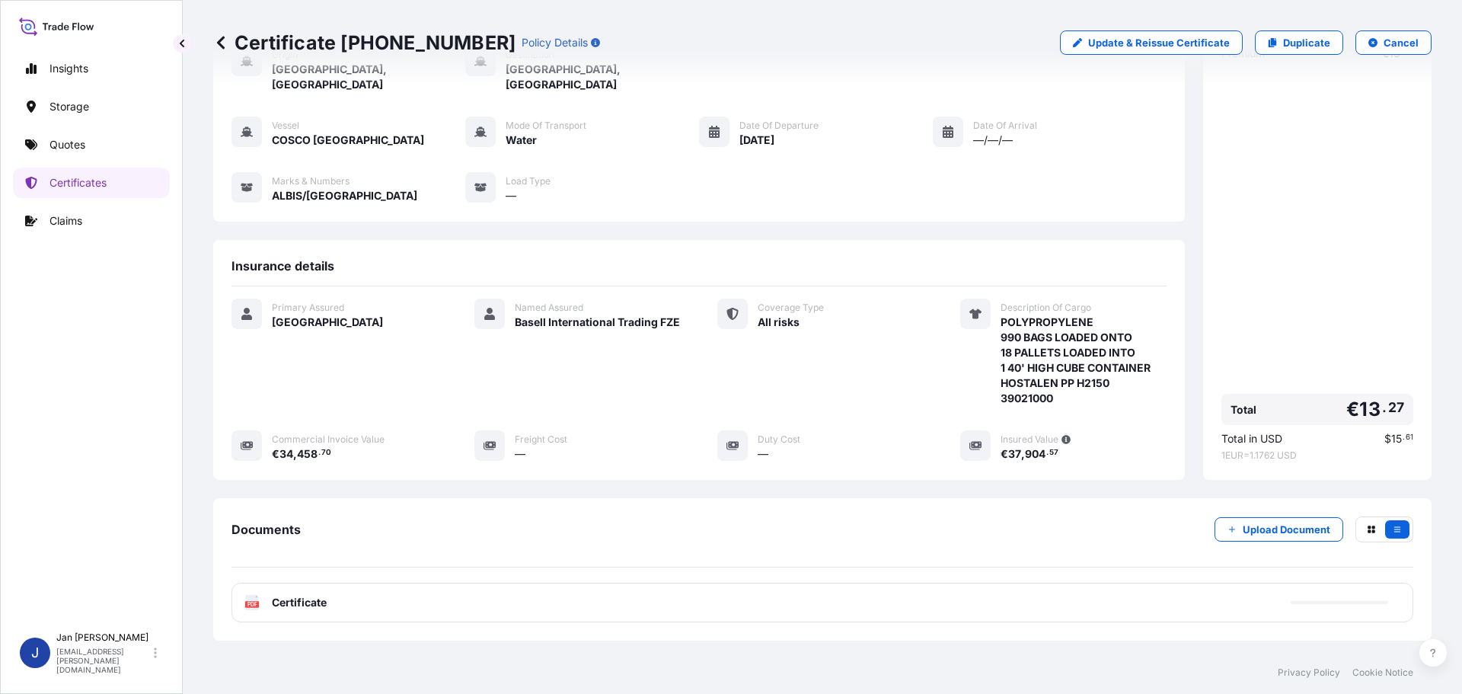
scroll to position [168, 0]
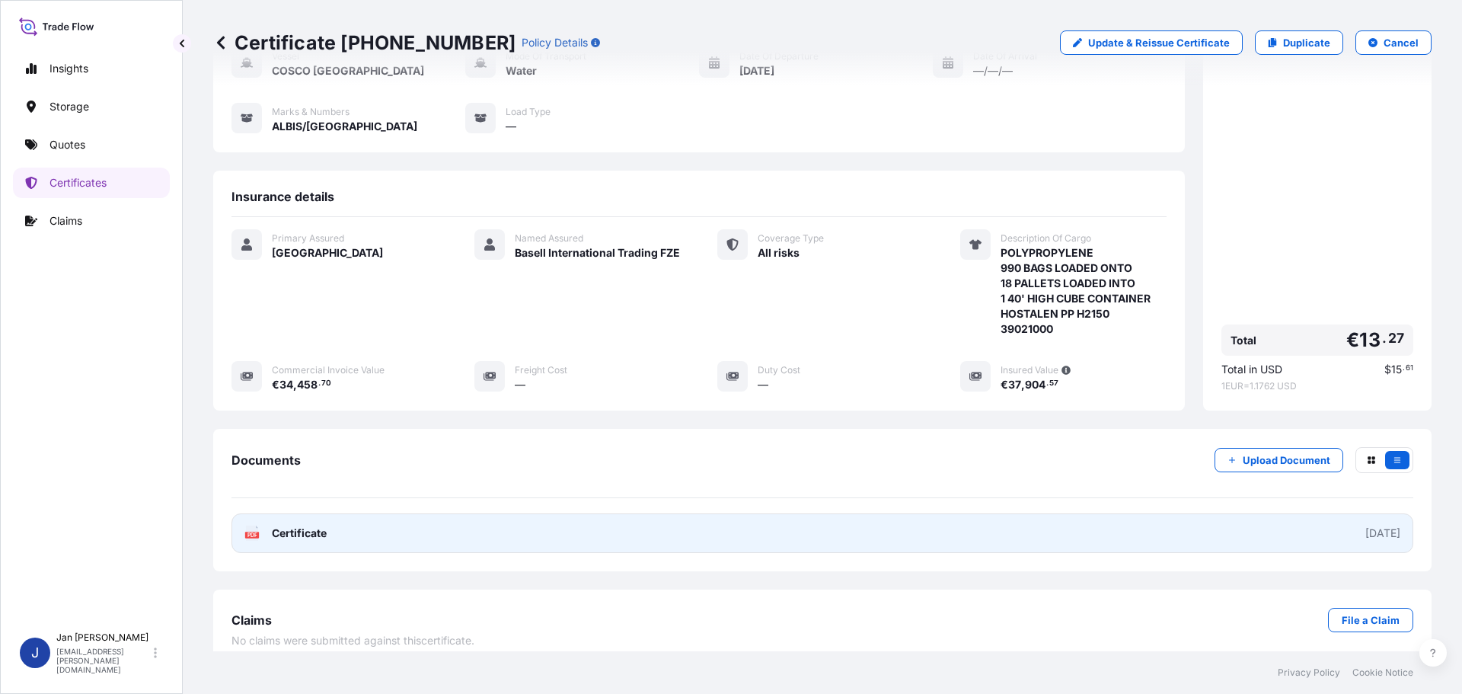
click at [264, 513] on link "PDF Certificate [DATE]" at bounding box center [822, 533] width 1182 height 40
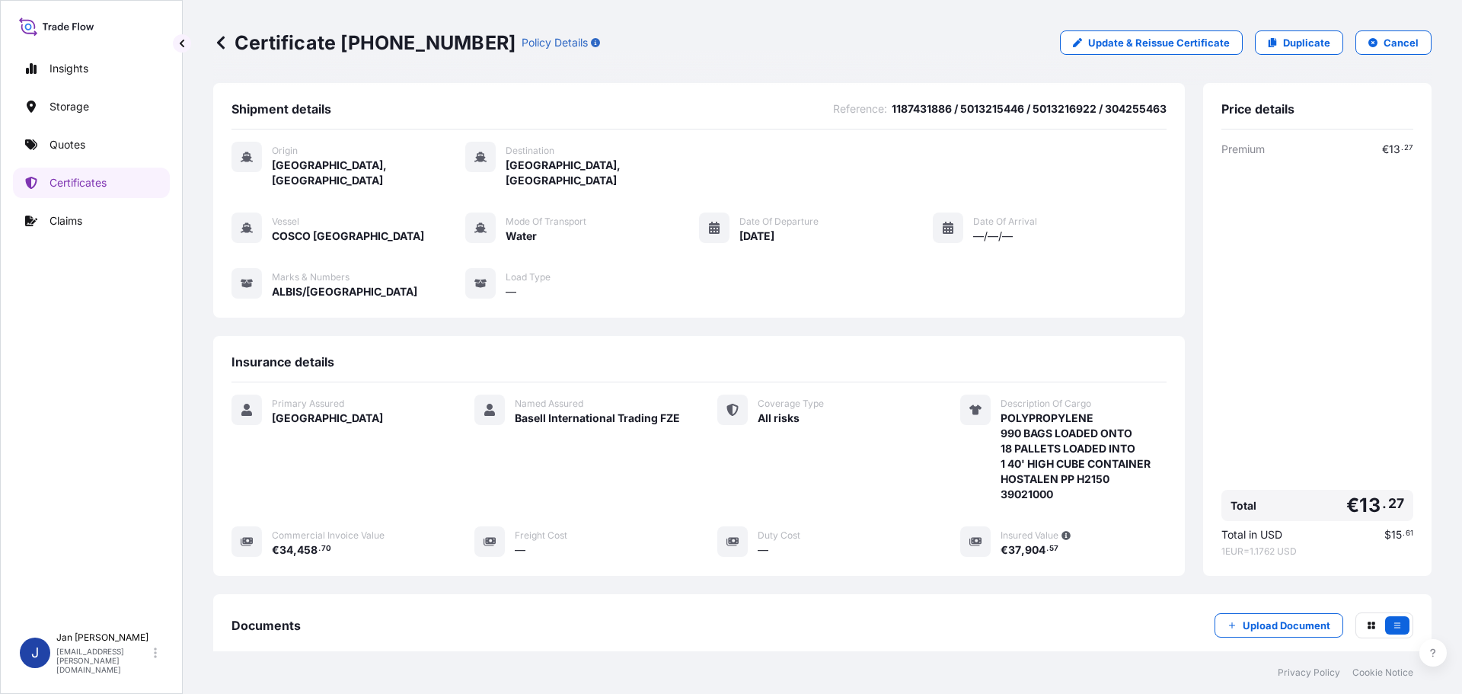
scroll to position [0, 0]
